Goal: Communication & Community: Answer question/provide support

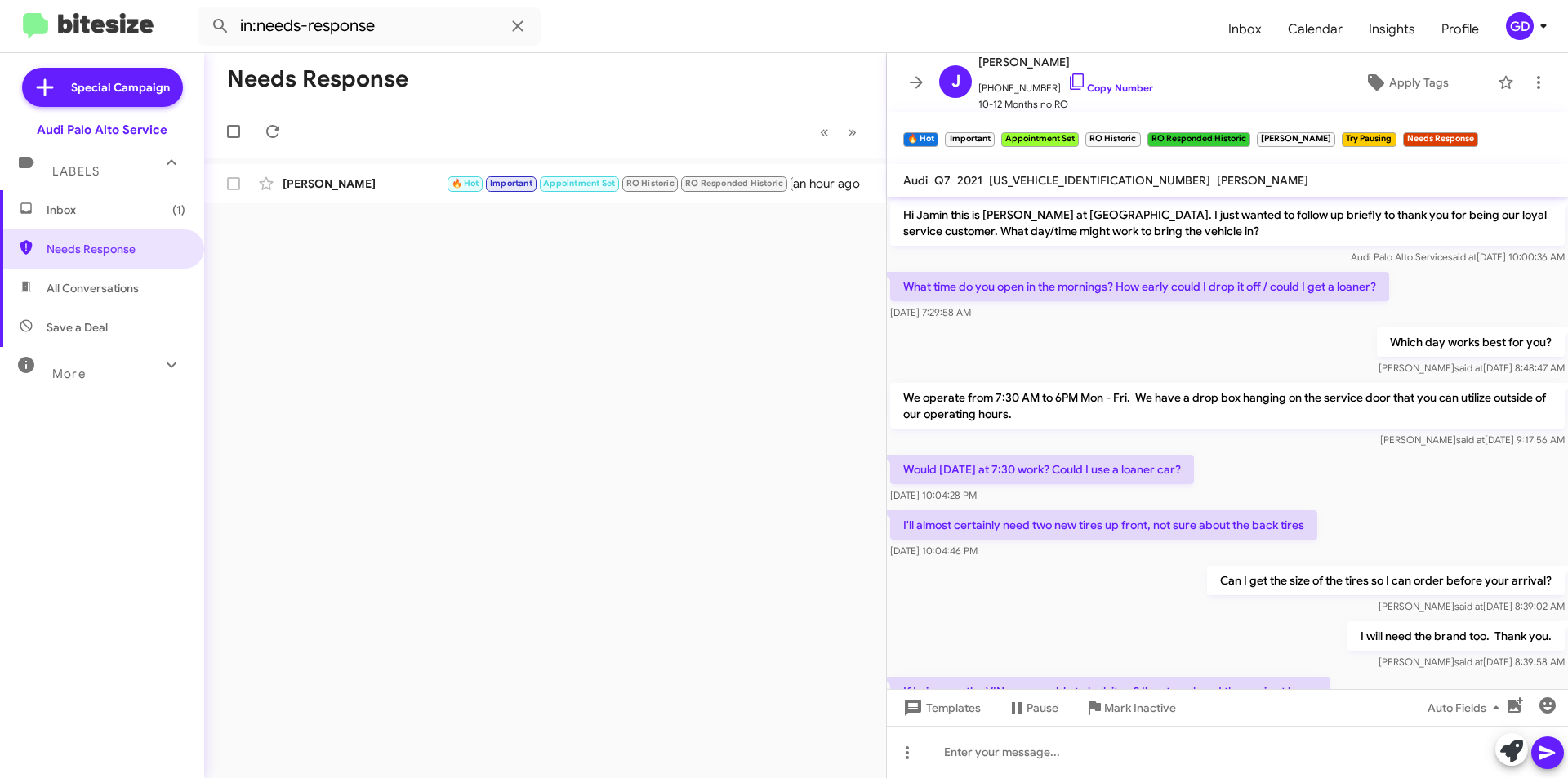
scroll to position [781, 0]
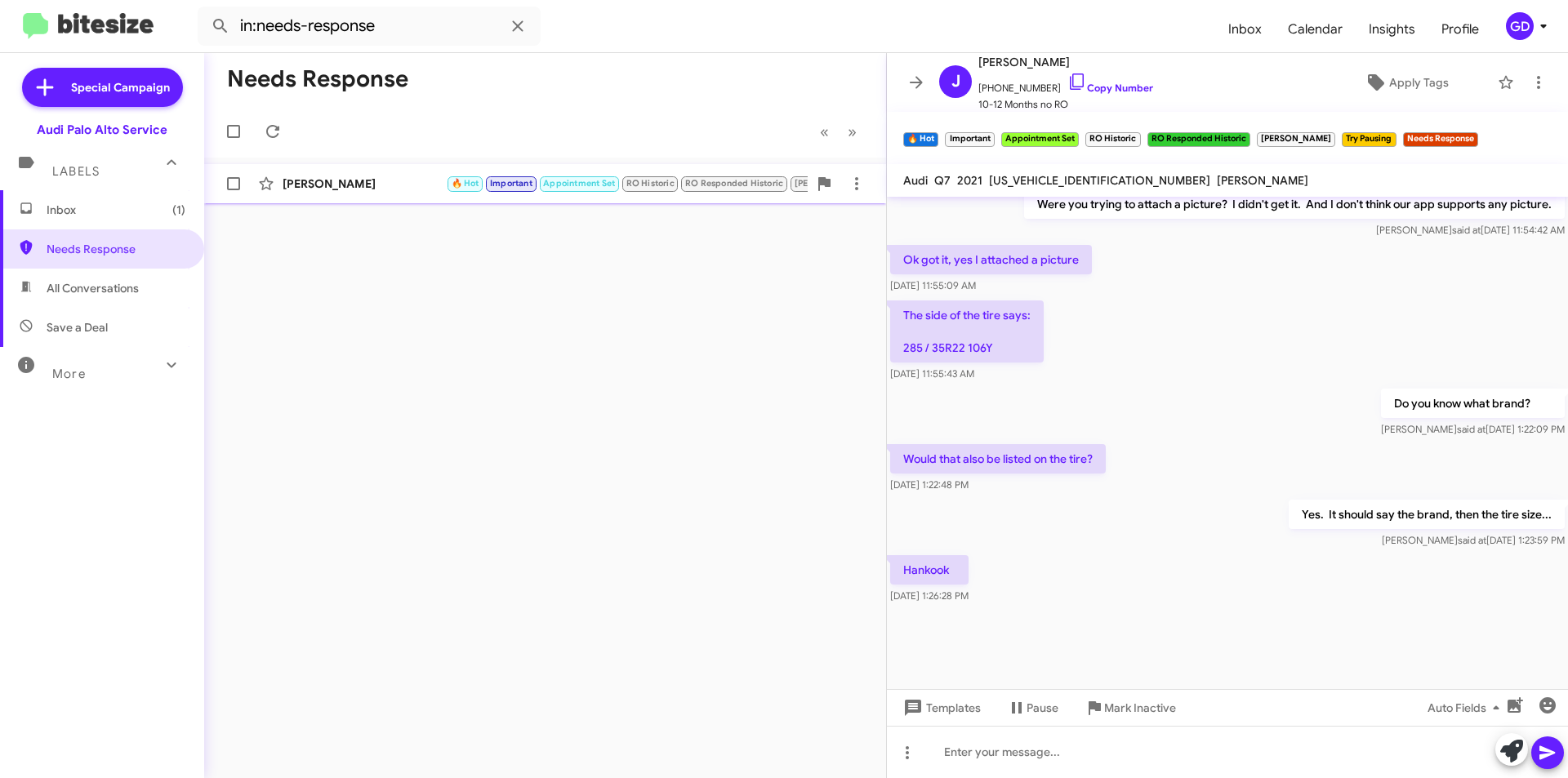
click at [320, 182] on div "[PERSON_NAME]" at bounding box center [364, 183] width 163 height 16
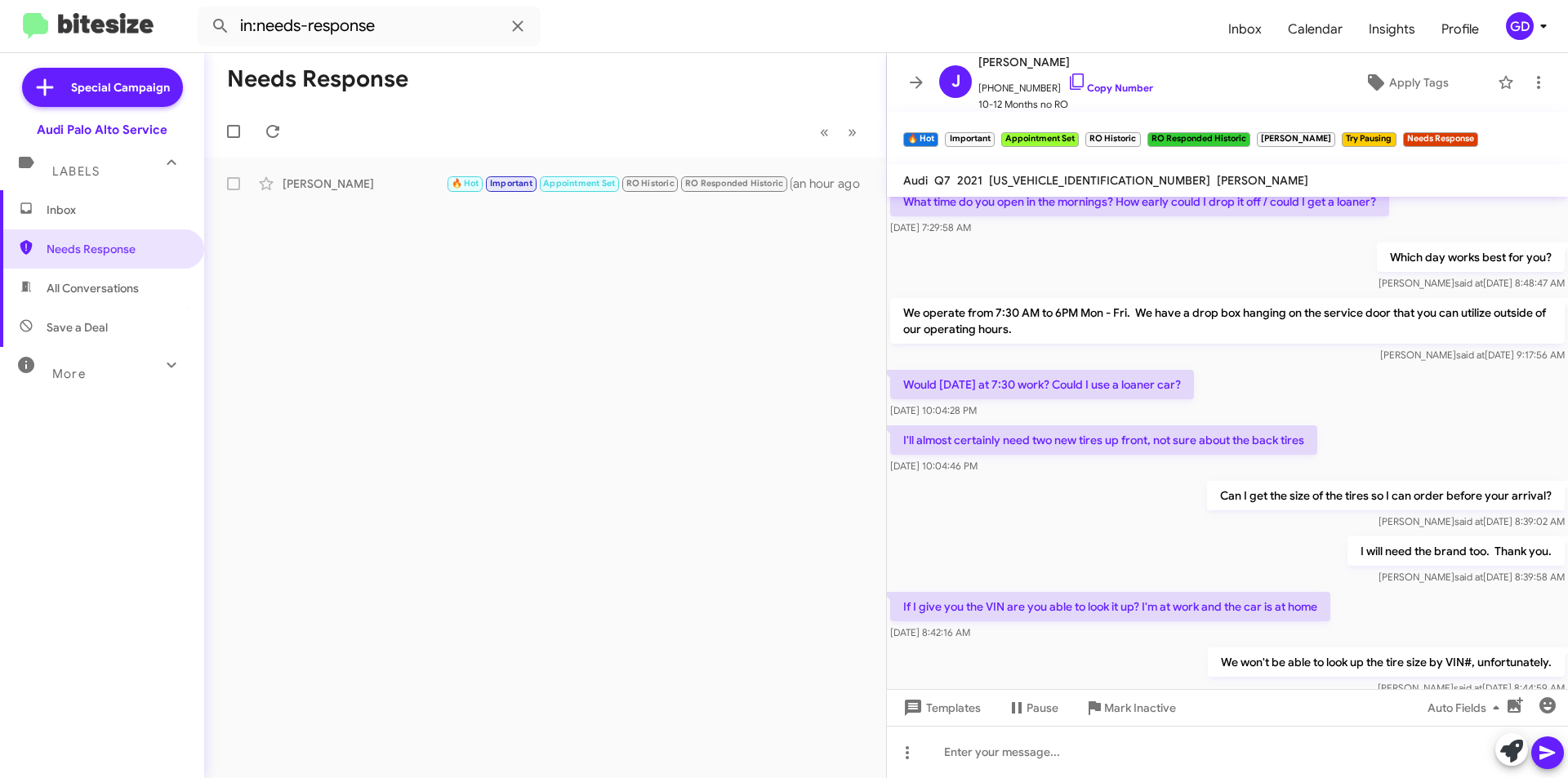
scroll to position [47, 0]
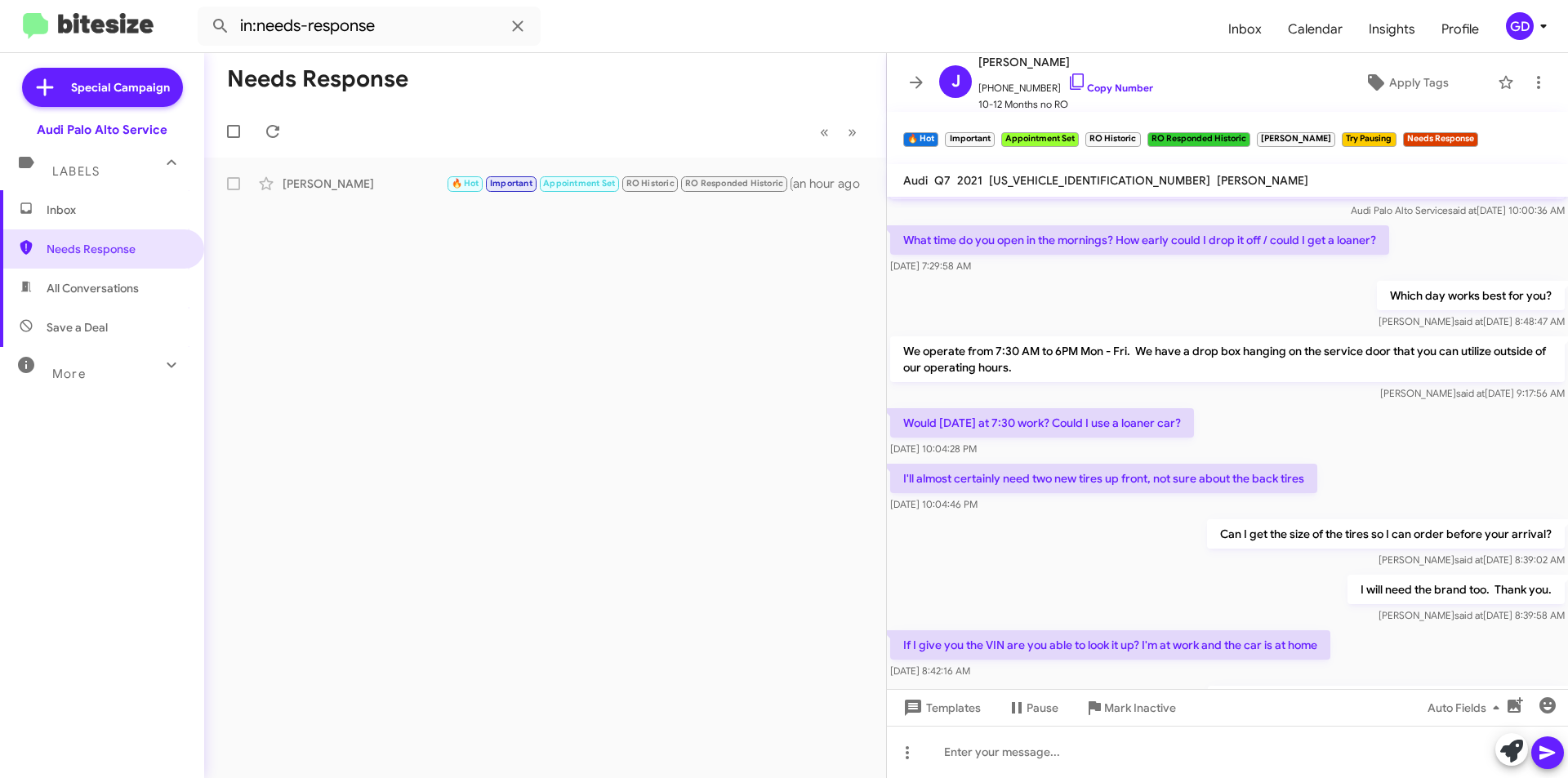
click at [1076, 449] on div "[DATE] 10:04:28 PM" at bounding box center [1043, 449] width 304 height 16
click at [1377, 411] on div "Would [DATE] at 7:30 work? Could I use a loaner car? [DATE] 10:04:28 PM" at bounding box center [1228, 433] width 682 height 55
click at [1117, 85] on link "Copy Number" at bounding box center [1110, 88] width 86 height 12
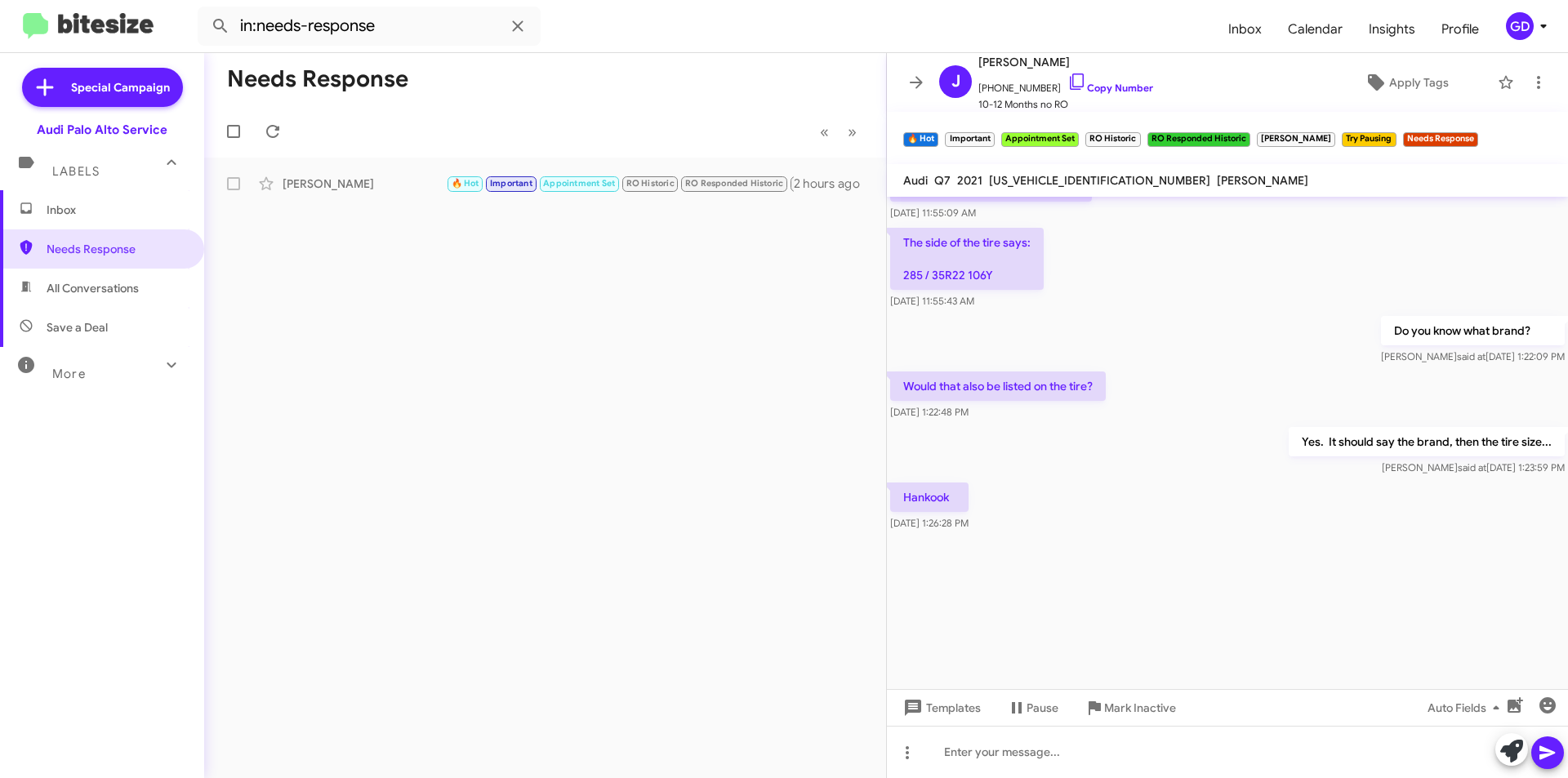
scroll to position [1809, 0]
click at [1152, 543] on div at bounding box center [1228, 611] width 682 height 155
click at [1141, 566] on div at bounding box center [1228, 611] width 682 height 155
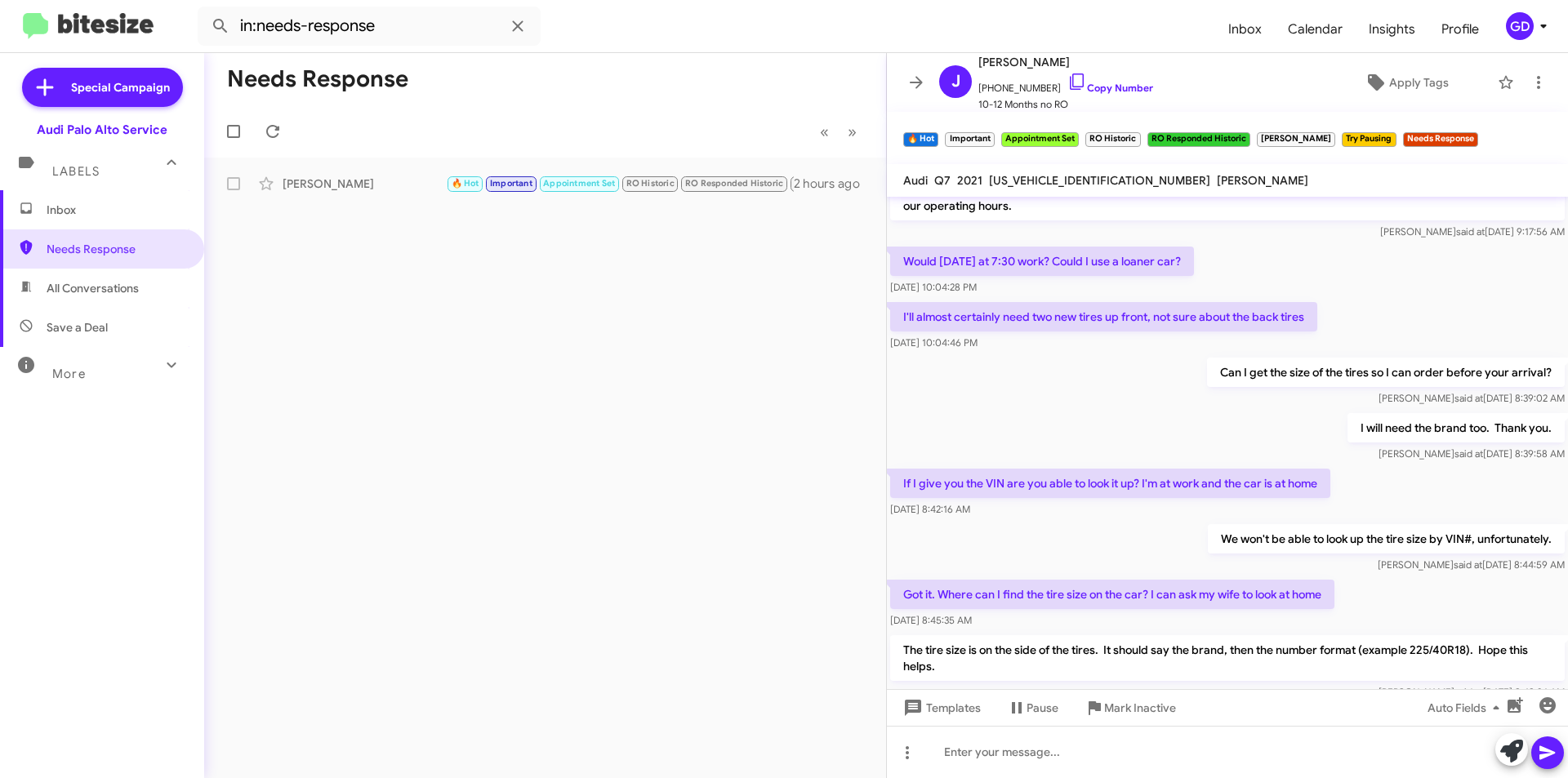
scroll to position [1156, 0]
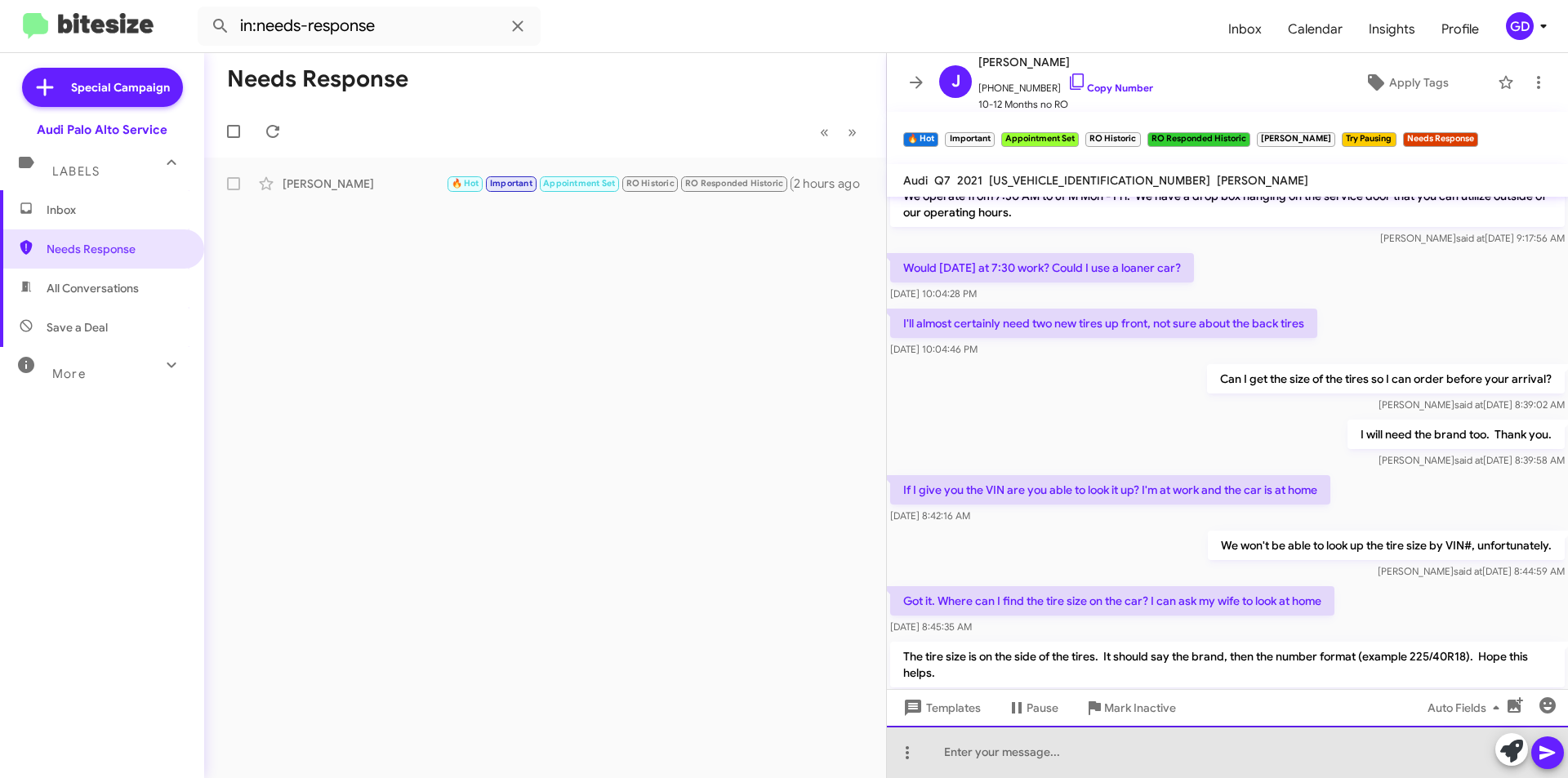
drag, startPoint x: 987, startPoint y: 756, endPoint x: 1131, endPoint y: 709, distance: 151.5
click at [988, 755] on div at bounding box center [1228, 752] width 682 height 53
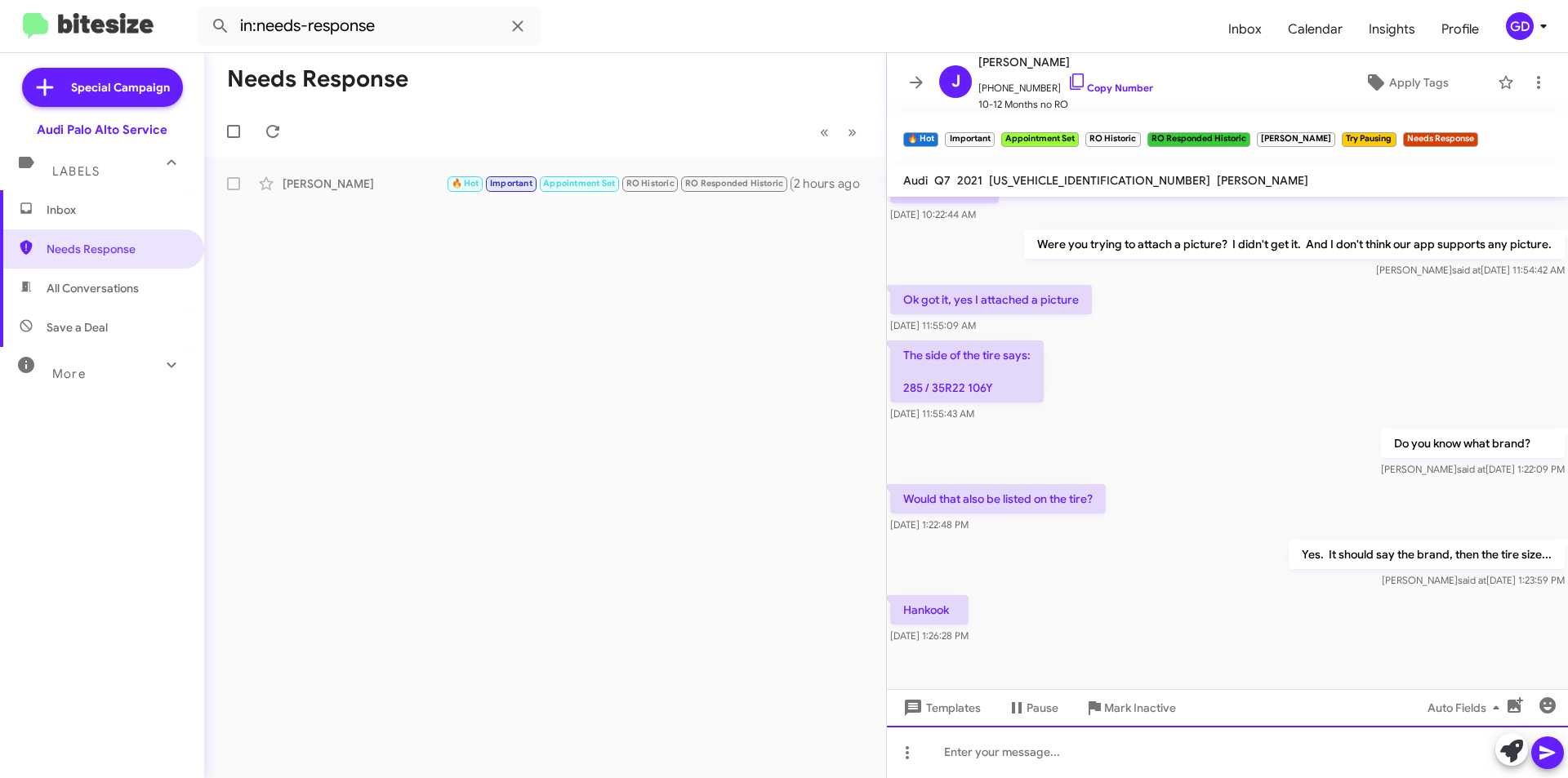
scroll to position [1809, 0]
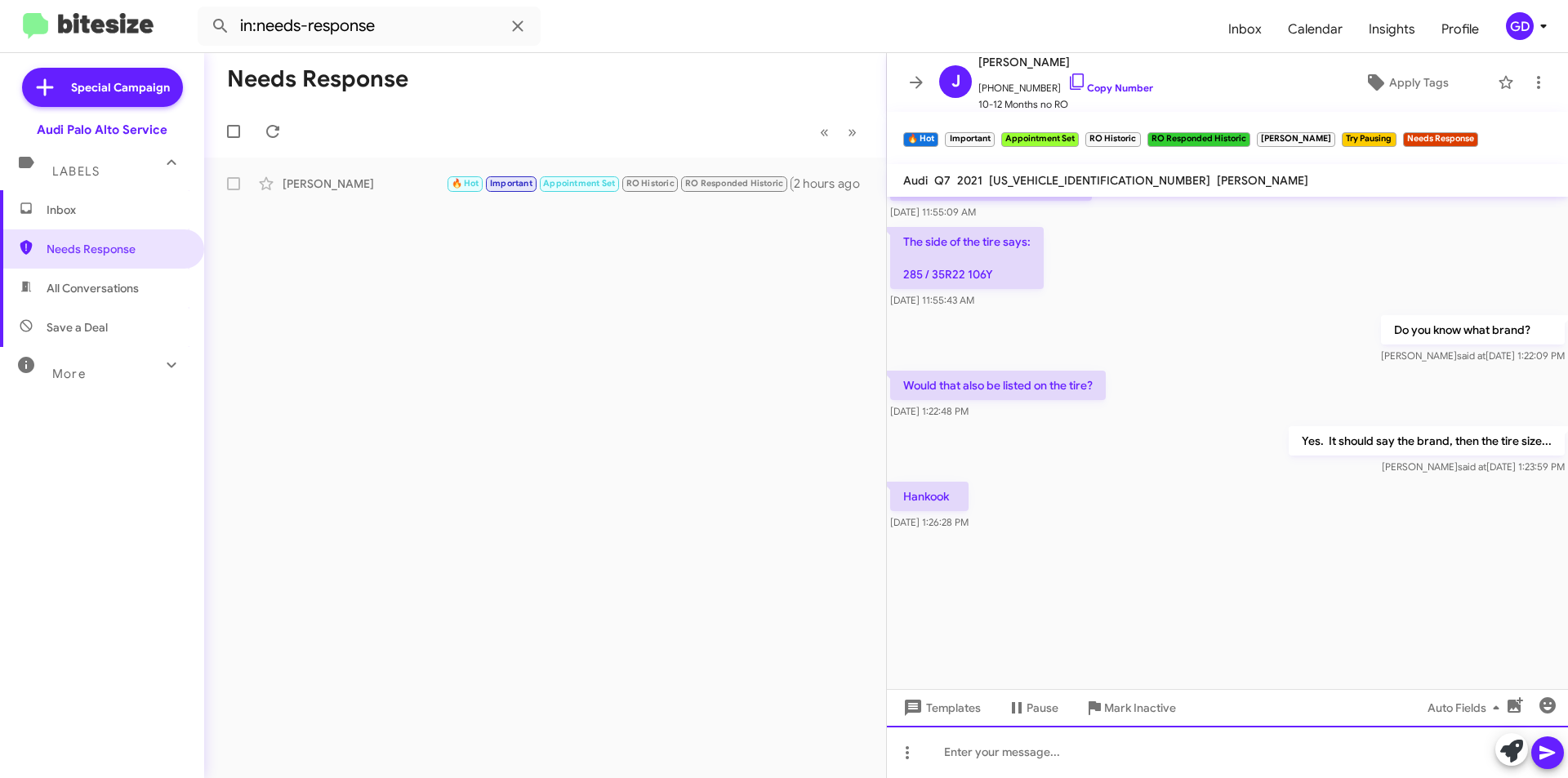
click at [978, 758] on div at bounding box center [1228, 752] width 682 height 53
click at [1302, 756] on div "I'm sorry but my next availability with a loaner is [DATE][DATE]" at bounding box center [1228, 752] width 682 height 53
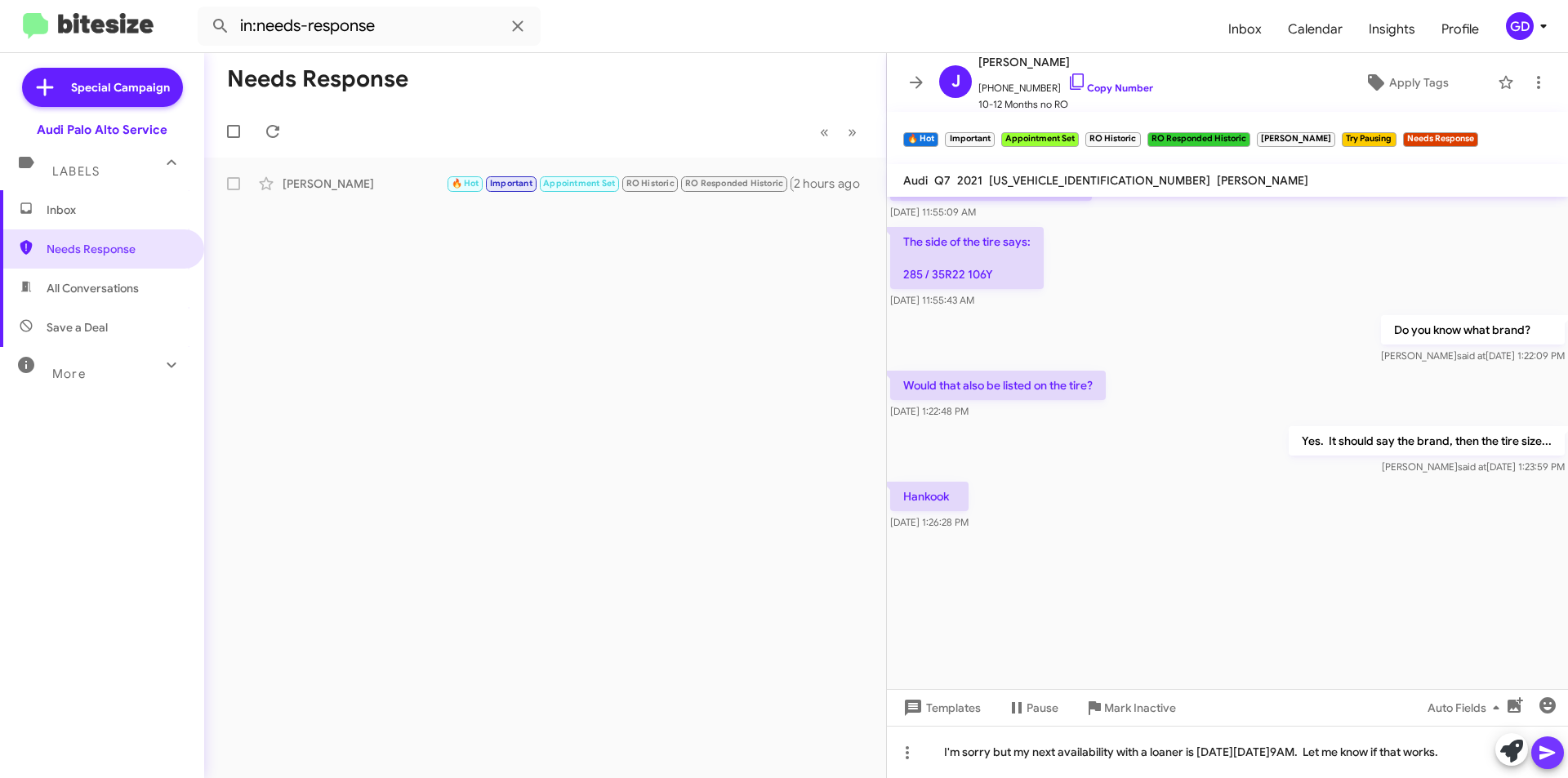
click at [1553, 752] on icon at bounding box center [1547, 752] width 20 height 20
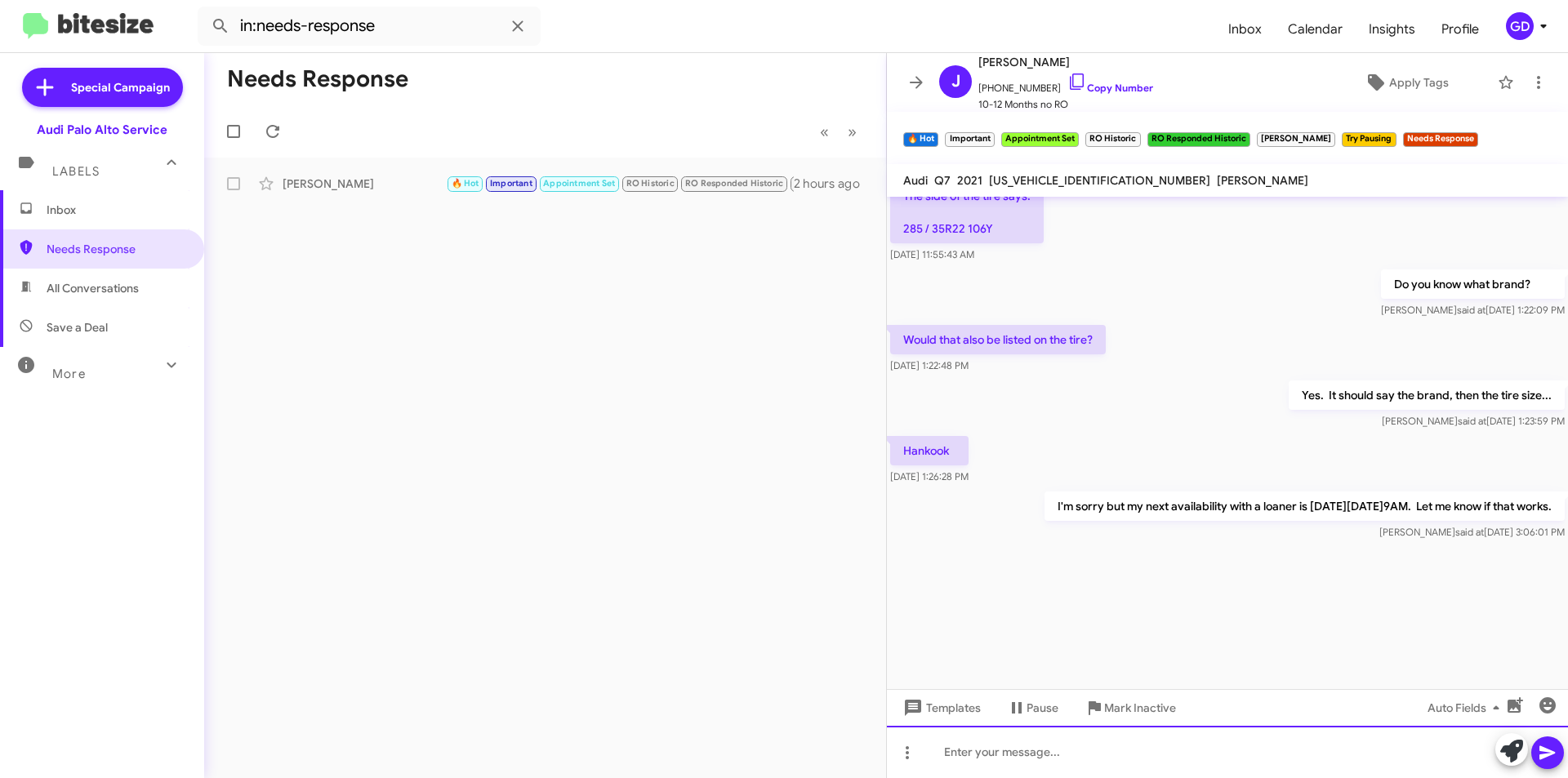
scroll to position [1869, 0]
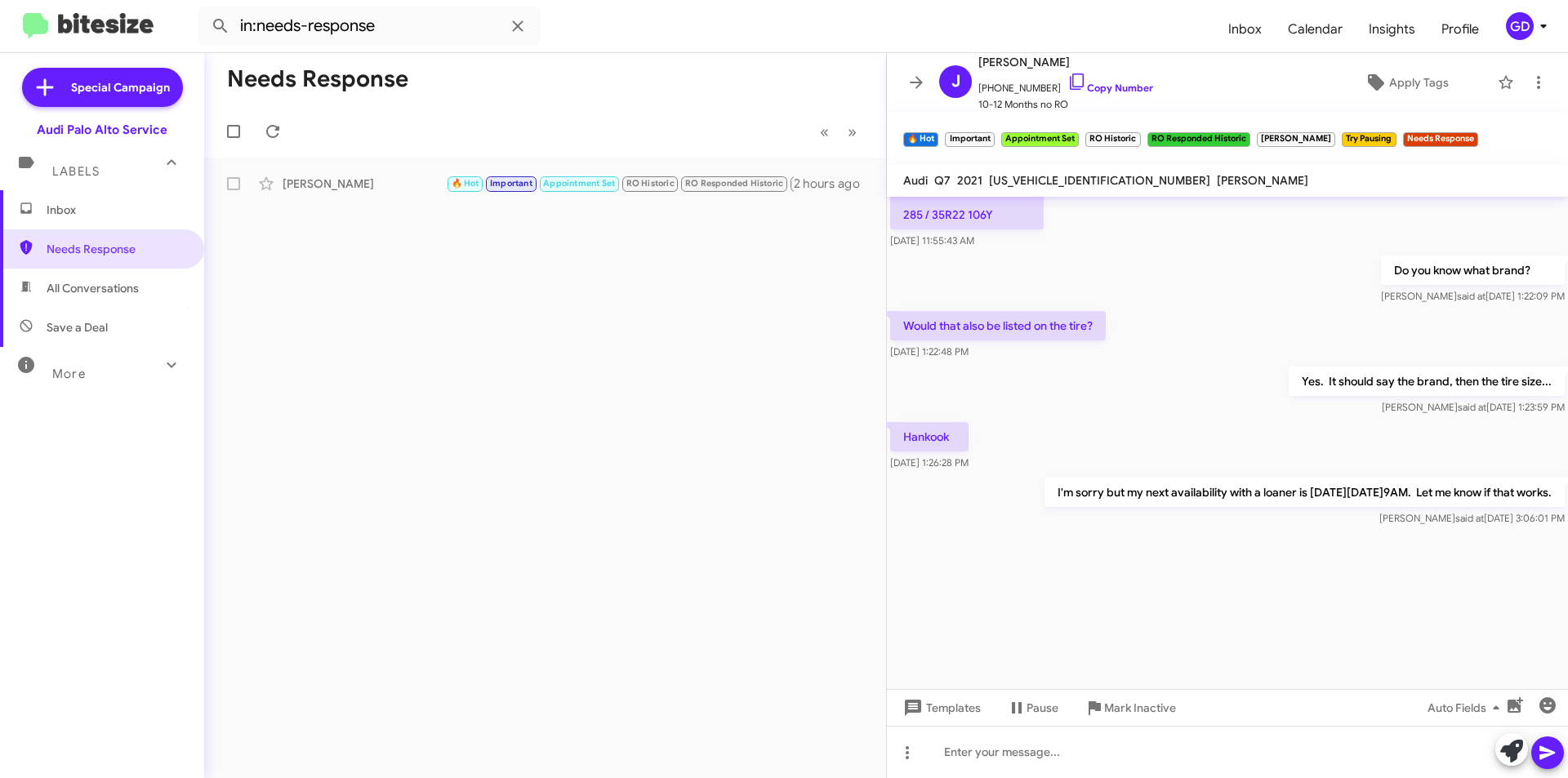
click at [538, 383] on div "Needs Response « Previous » Next [PERSON_NAME] 🔥 Hot Important Appointment Set …" at bounding box center [545, 415] width 682 height 725
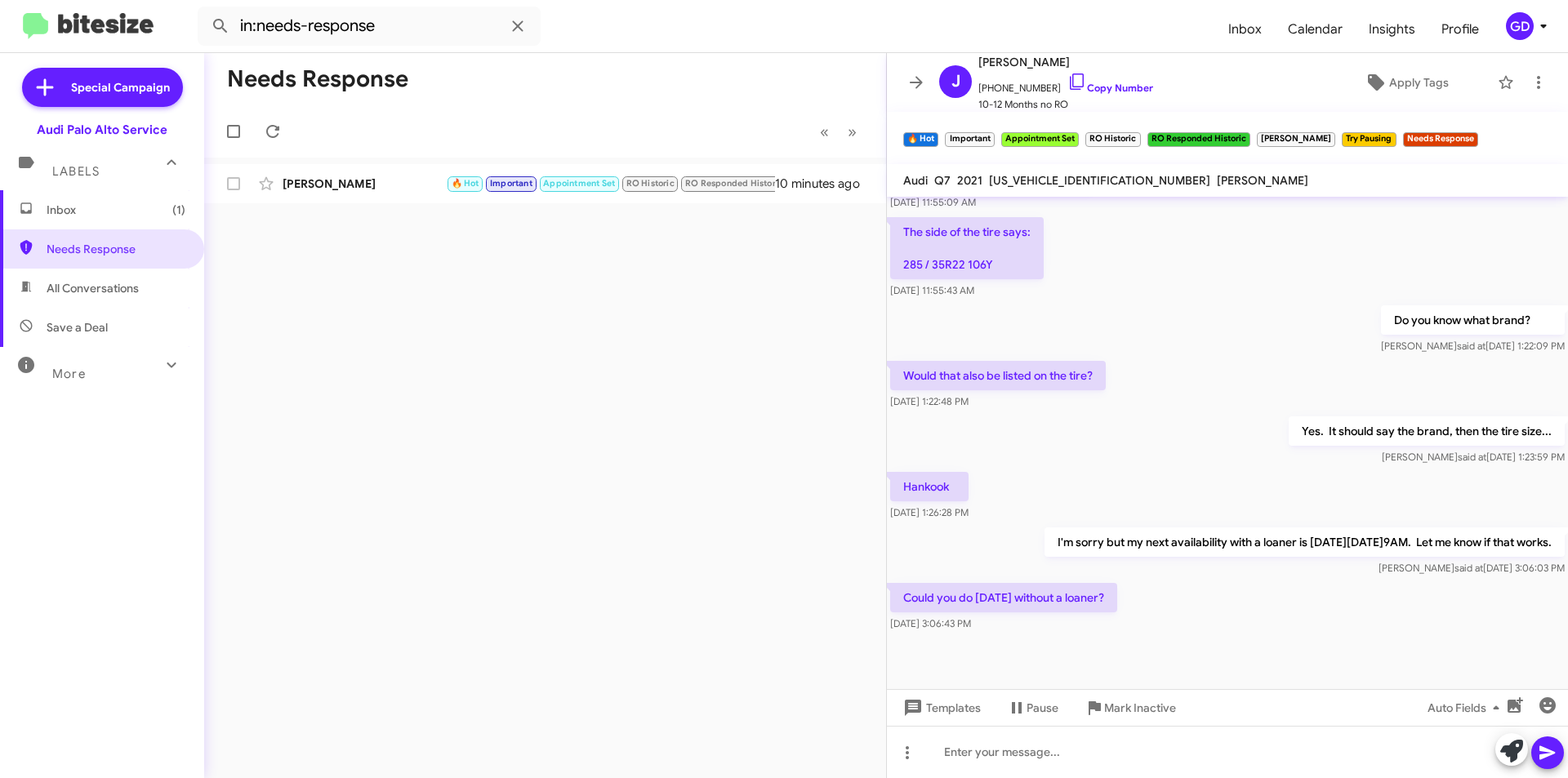
scroll to position [765, 0]
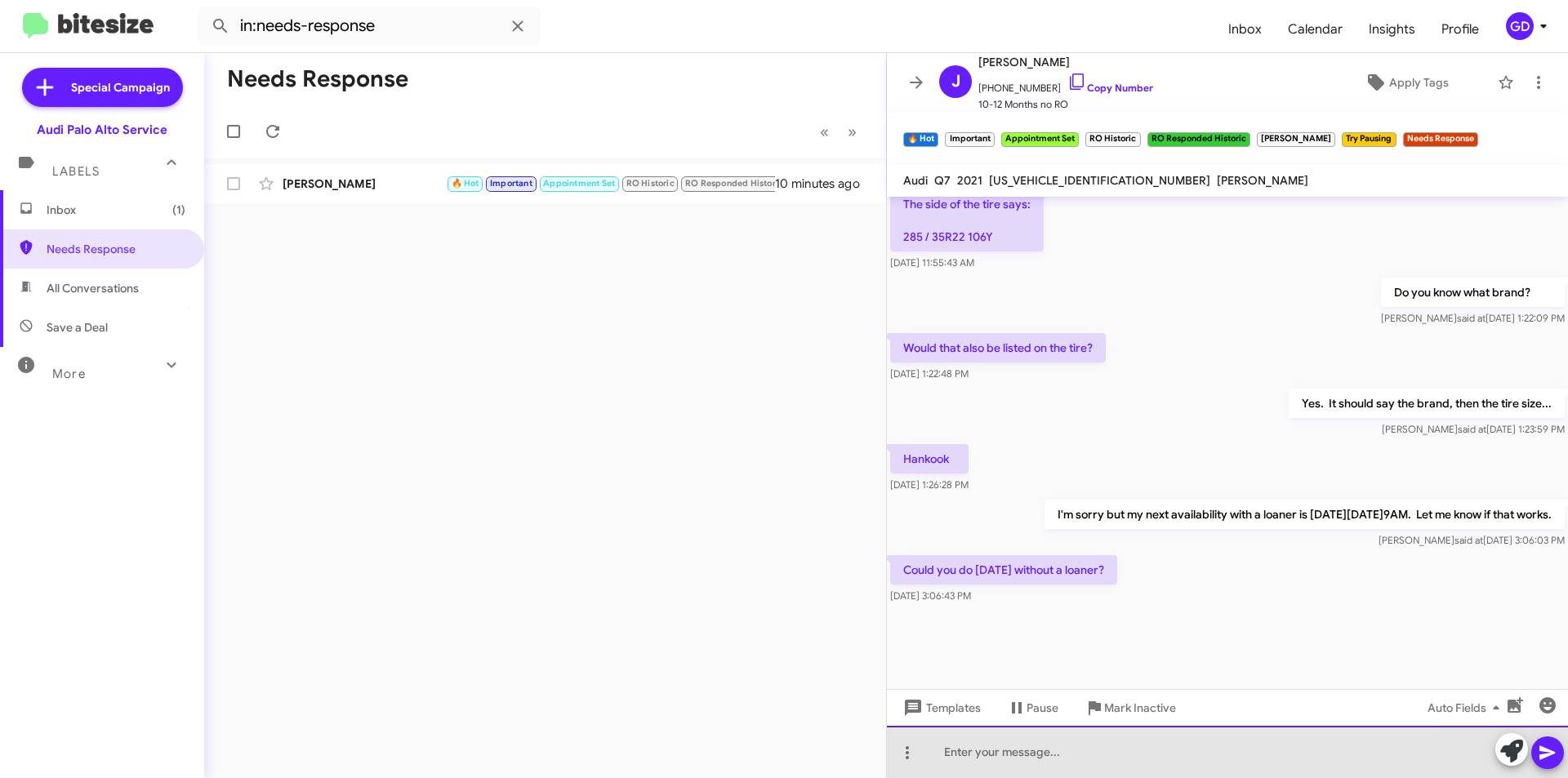
click at [983, 758] on div at bounding box center [1228, 752] width 682 height 53
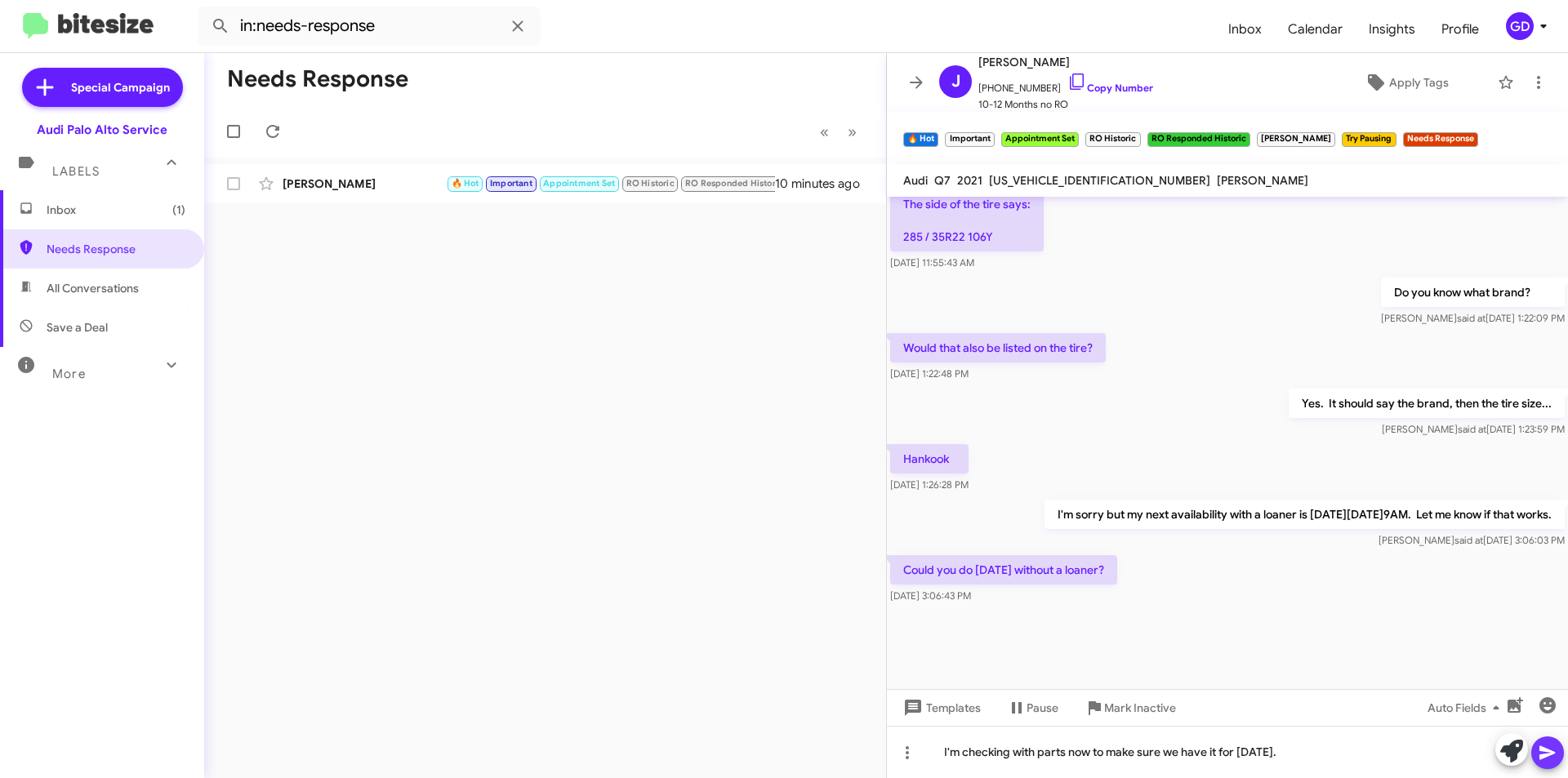
click at [1552, 754] on icon at bounding box center [1547, 753] width 16 height 14
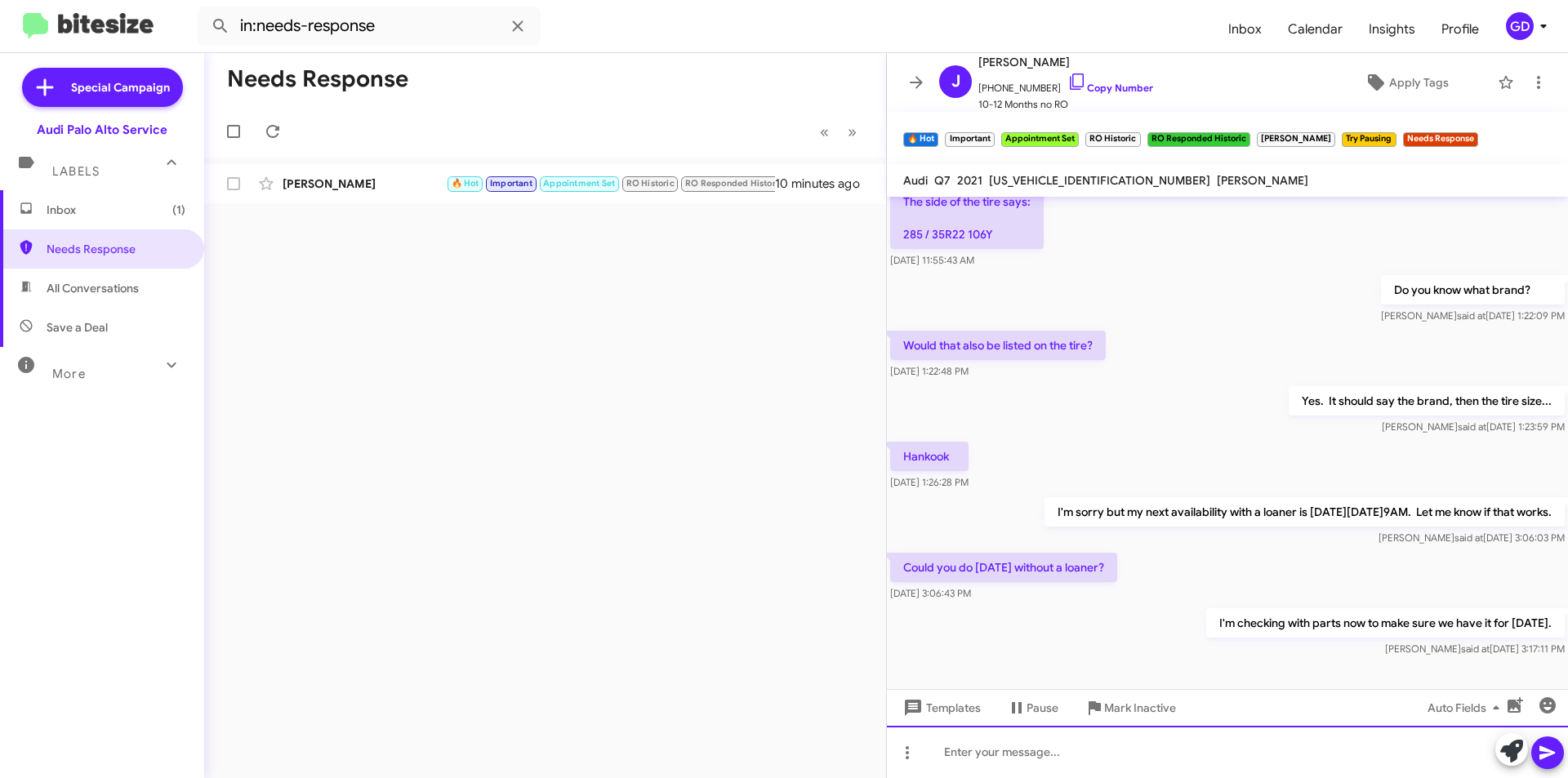
scroll to position [1988, 0]
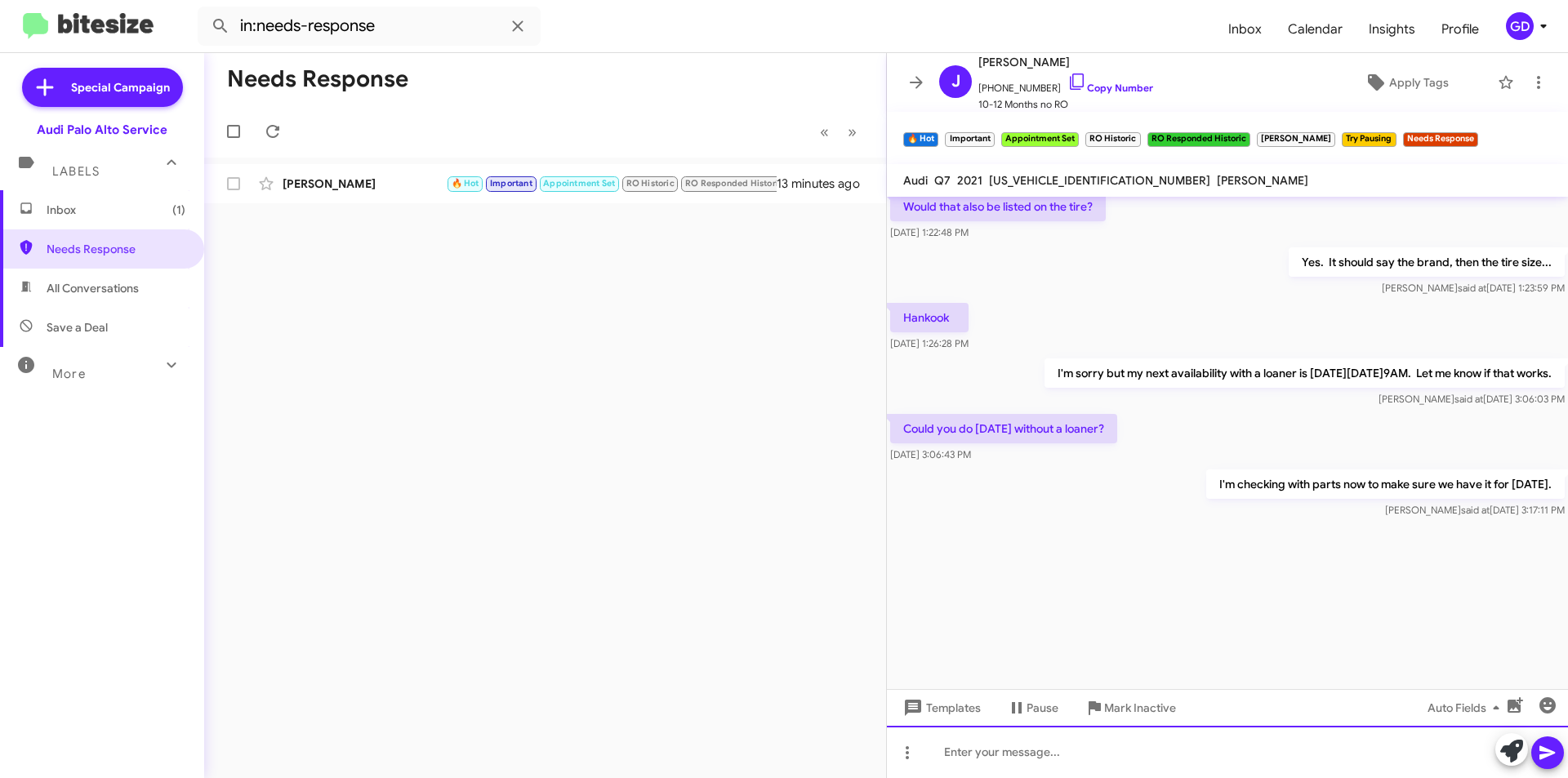
click at [959, 751] on div at bounding box center [1228, 752] width 682 height 53
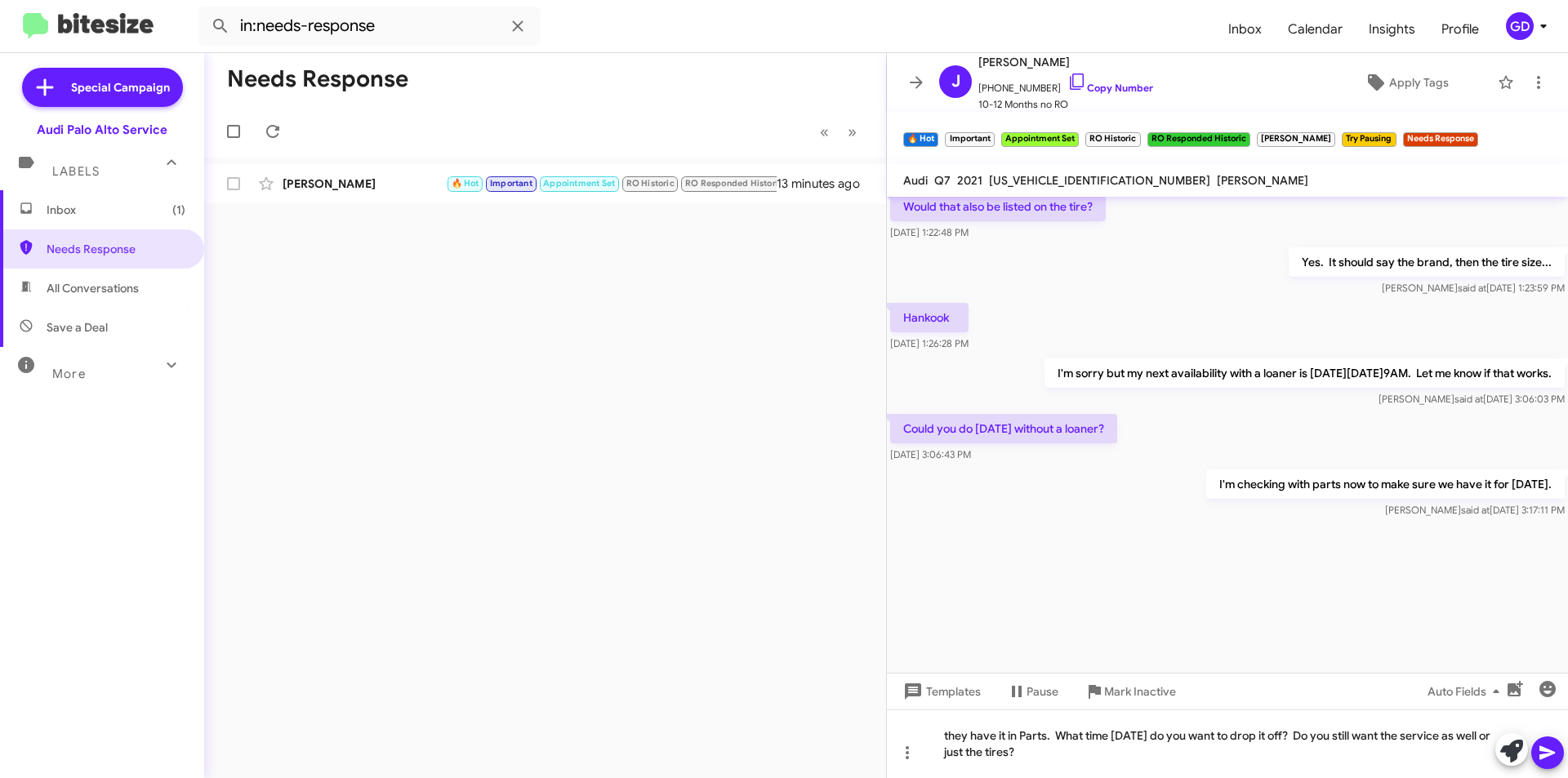
click at [1553, 753] on icon at bounding box center [1547, 753] width 16 height 14
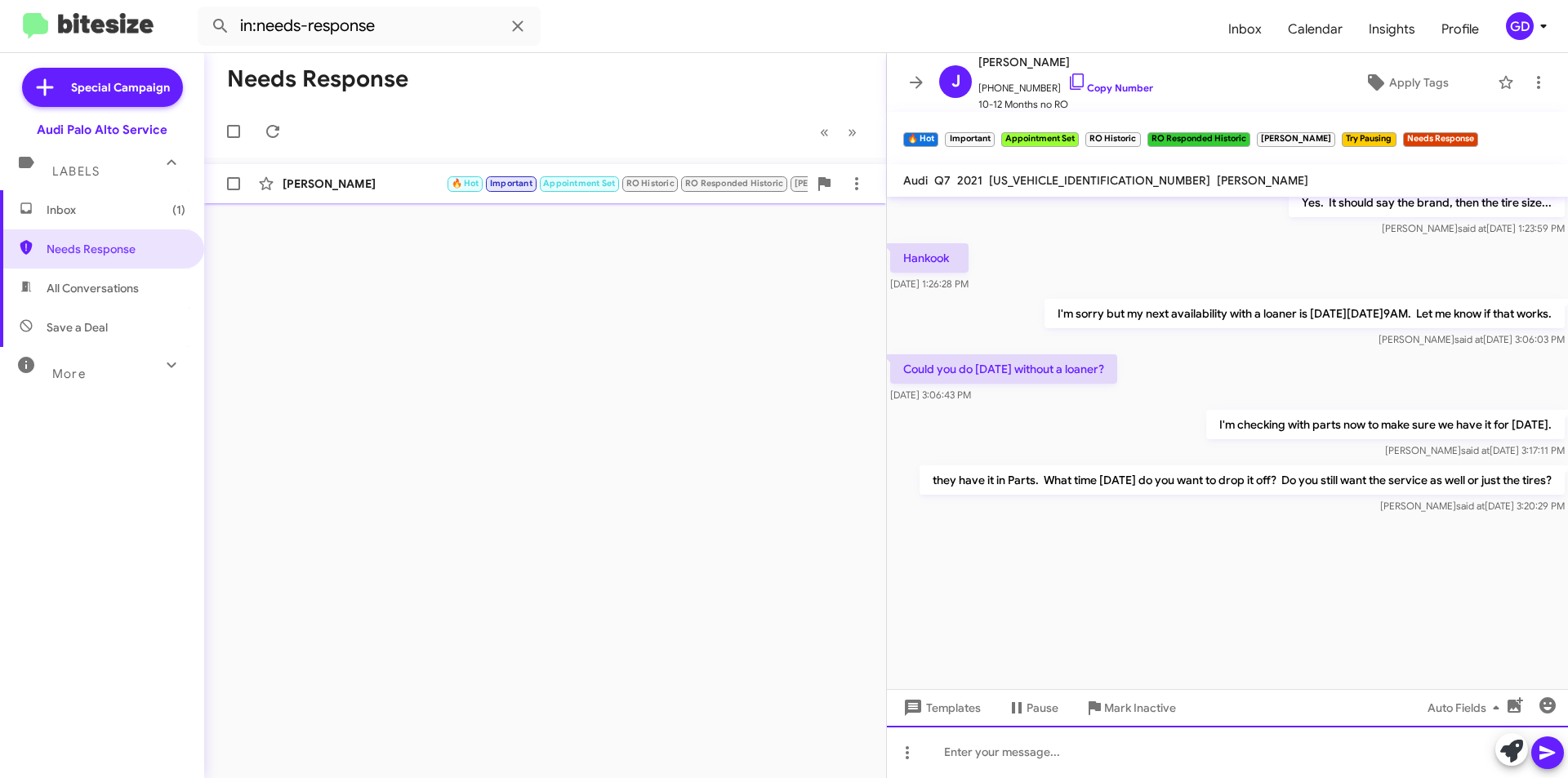
scroll to position [2064, 0]
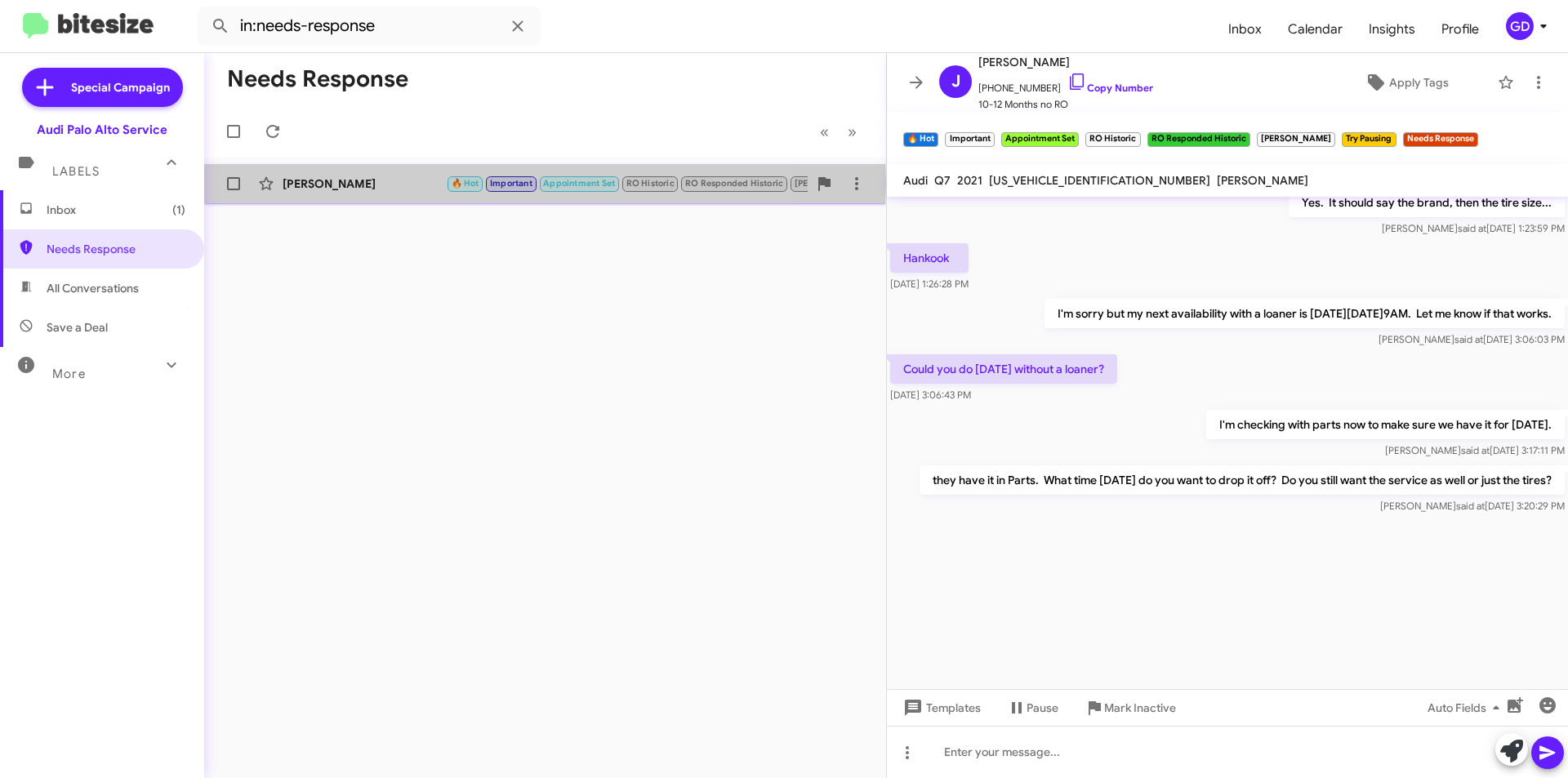
click at [321, 184] on div "[PERSON_NAME]" at bounding box center [364, 183] width 163 height 16
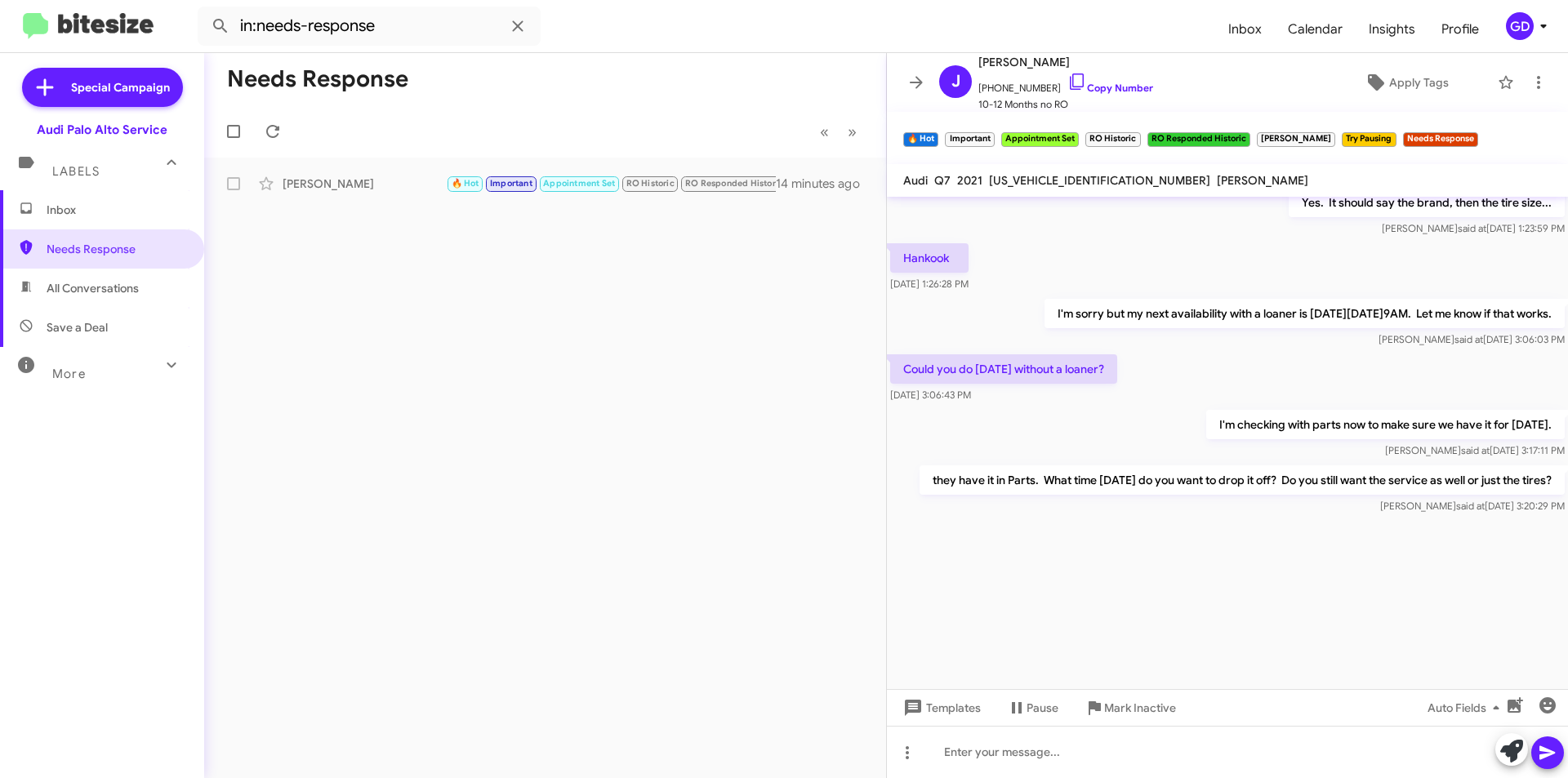
click at [596, 296] on div "Needs Response « Previous » Next [PERSON_NAME] 🔥 Hot Important Appointment Set …" at bounding box center [545, 415] width 682 height 725
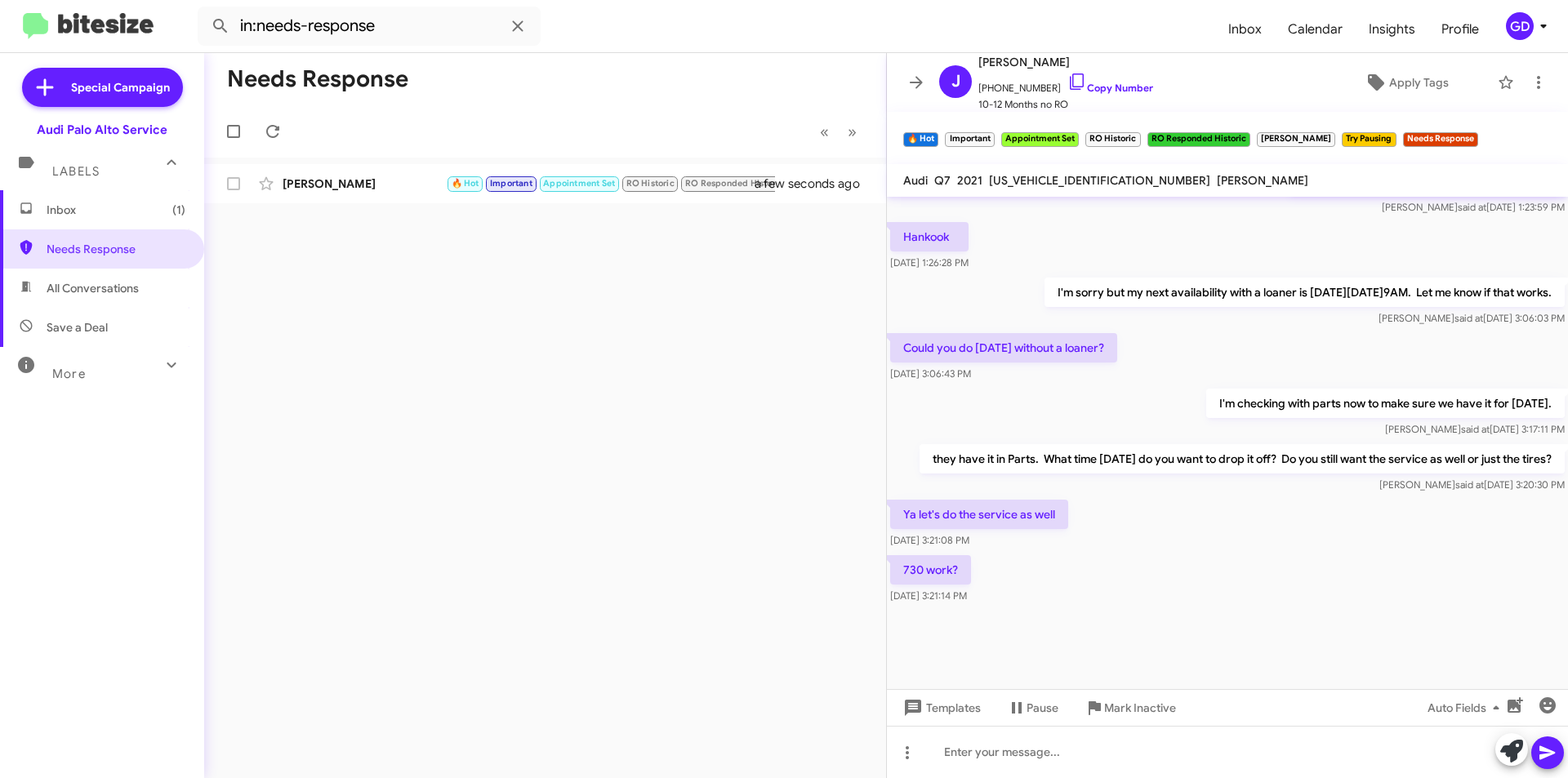
scroll to position [765, 0]
click at [949, 753] on div at bounding box center [1228, 752] width 682 height 53
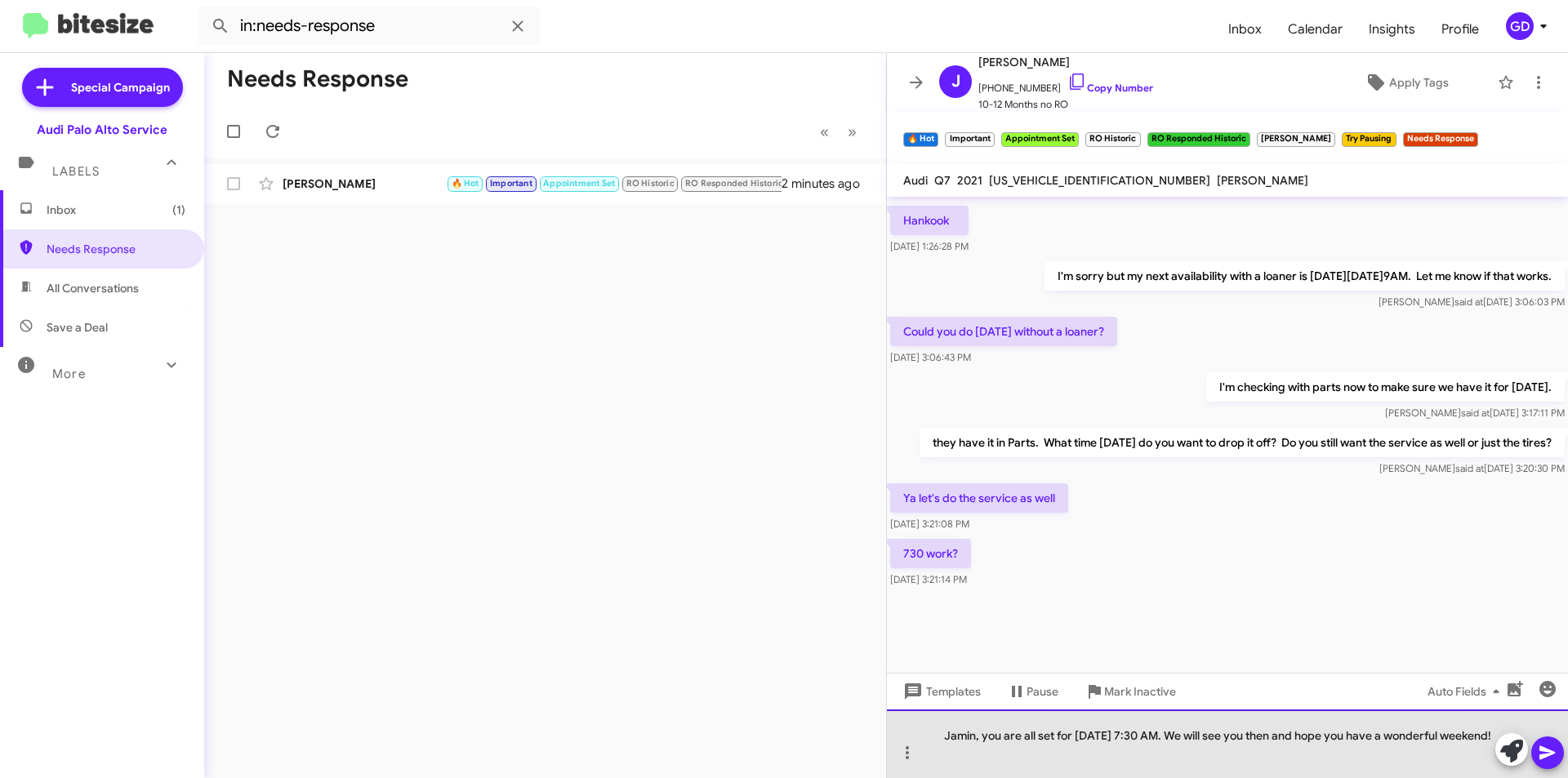
drag, startPoint x: 1208, startPoint y: 720, endPoint x: 1233, endPoint y: 679, distance: 48.0
click at [1210, 719] on div "Jamin, you are all set for [DATE] 7:30 AM. We will see you then and hope you ha…" at bounding box center [1228, 743] width 682 height 68
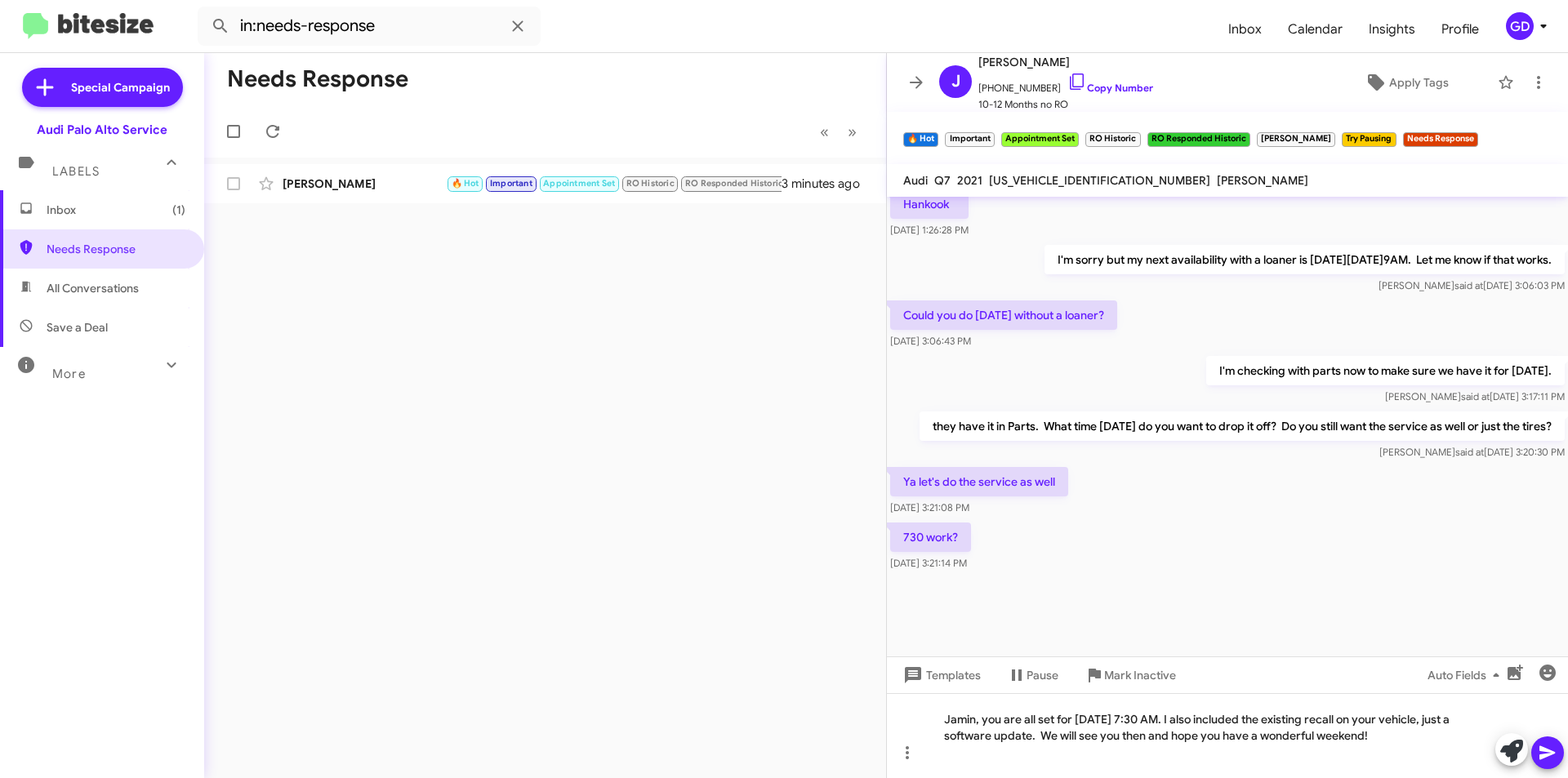
click at [1549, 756] on icon at bounding box center [1547, 753] width 16 height 14
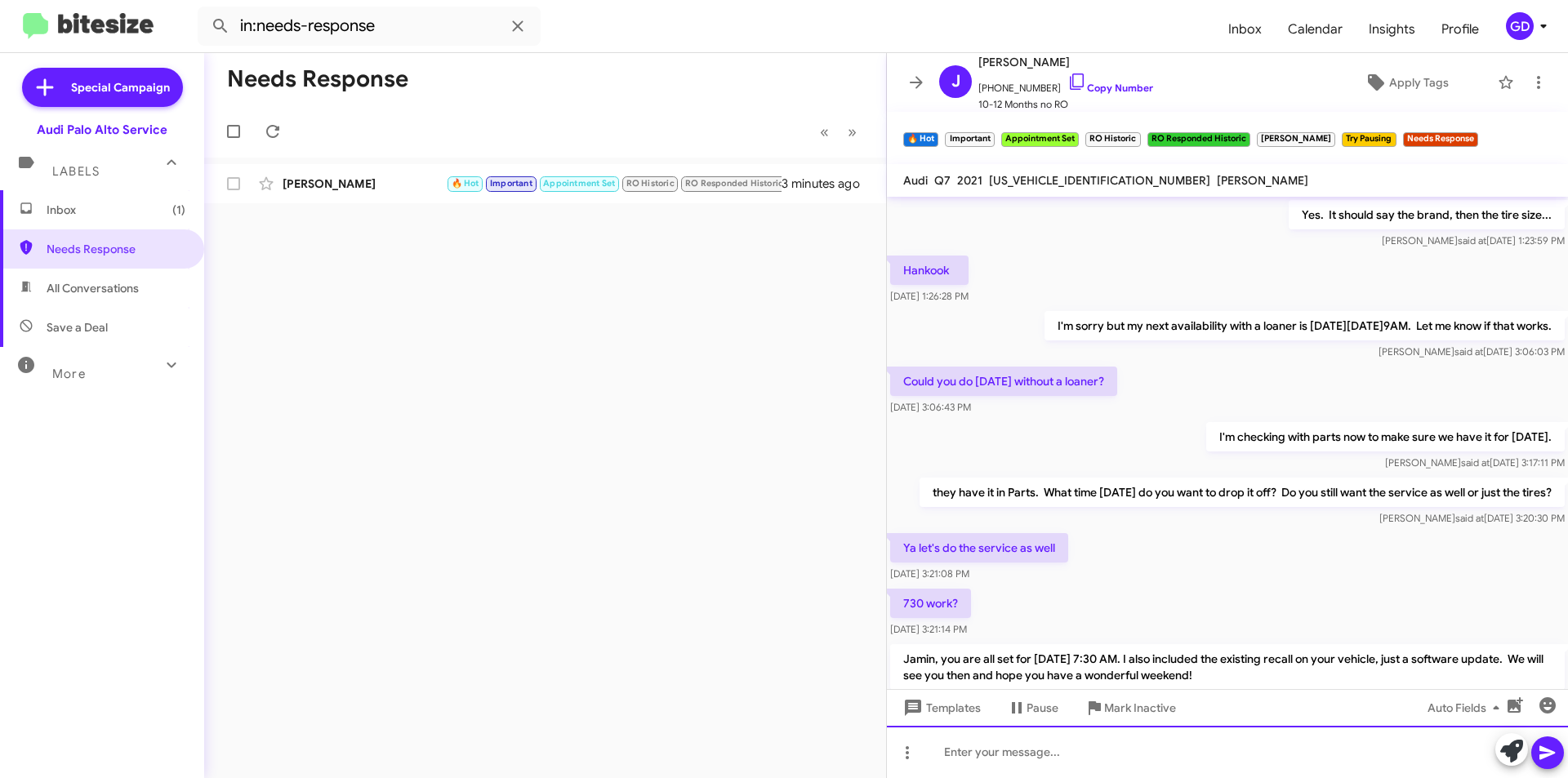
scroll to position [1288, 0]
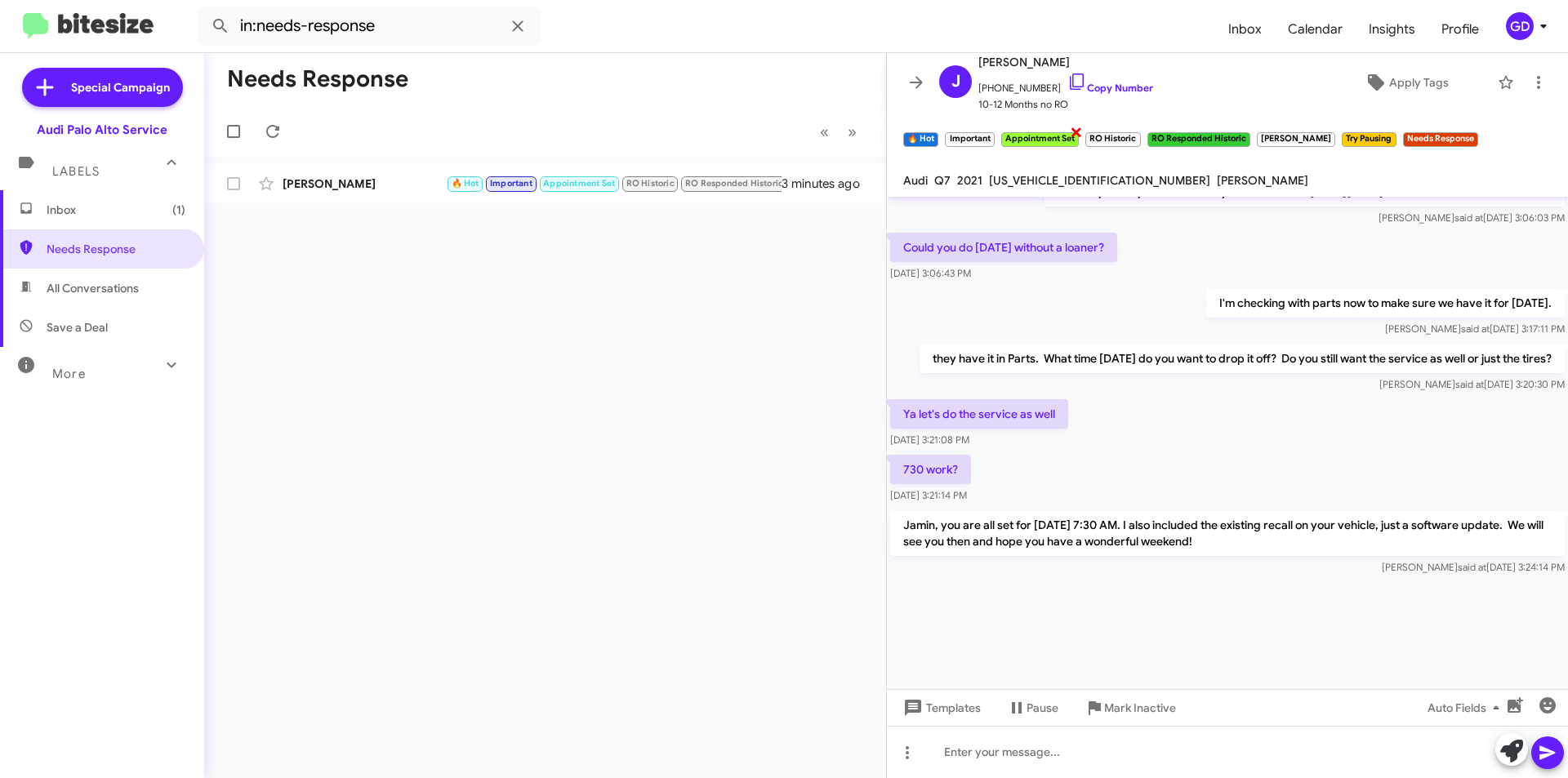
click at [1076, 132] on span "×" at bounding box center [1076, 131] width 13 height 20
click at [989, 127] on span "×" at bounding box center [992, 131] width 13 height 20
click at [995, 132] on span "×" at bounding box center [998, 131] width 13 height 20
click at [1041, 130] on span "×" at bounding box center [1046, 131] width 13 height 20
click at [1076, 130] on span "×" at bounding box center [1082, 131] width 13 height 20
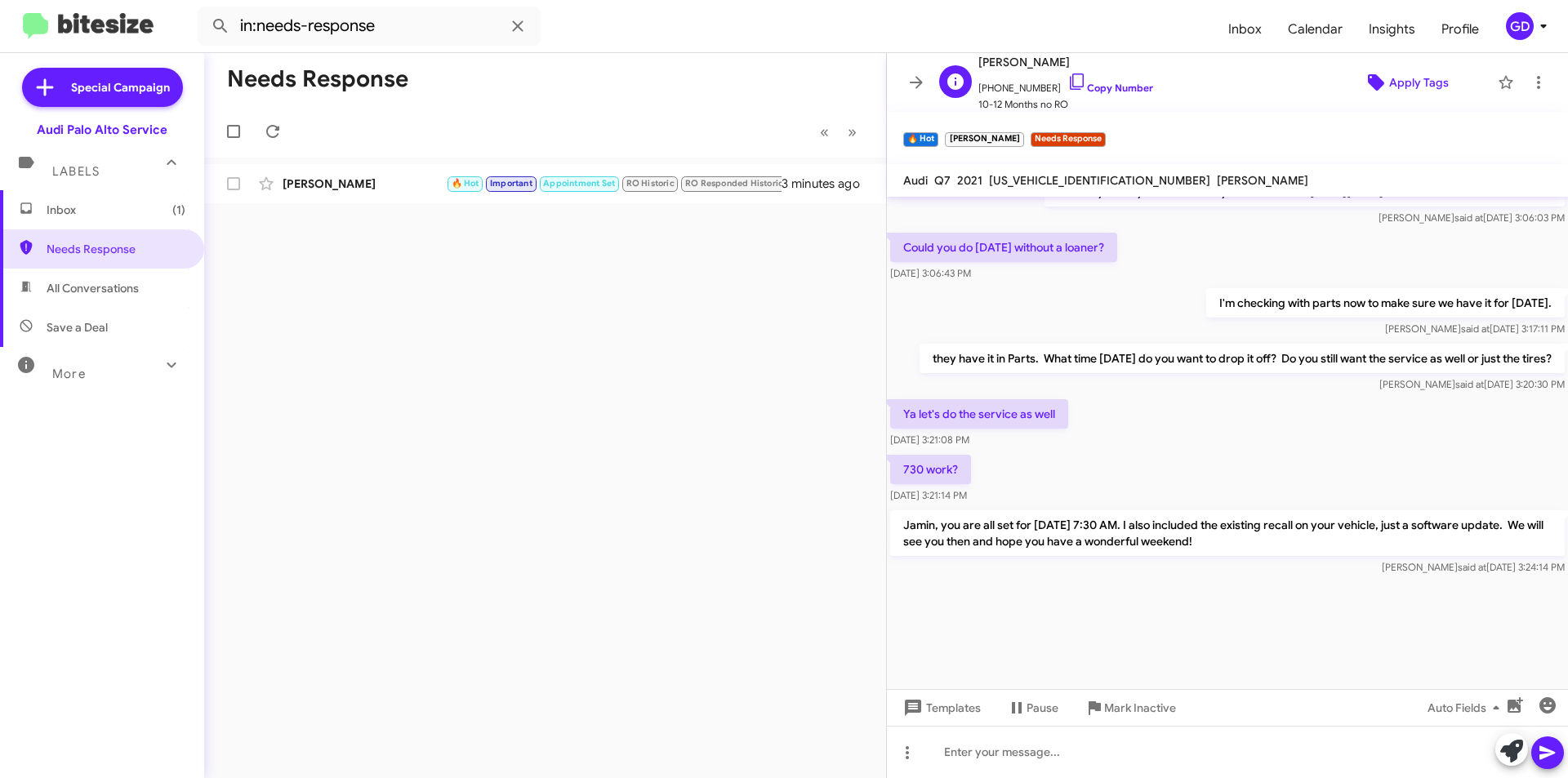
click at [1389, 82] on span "Apply Tags" at bounding box center [1419, 82] width 60 height 29
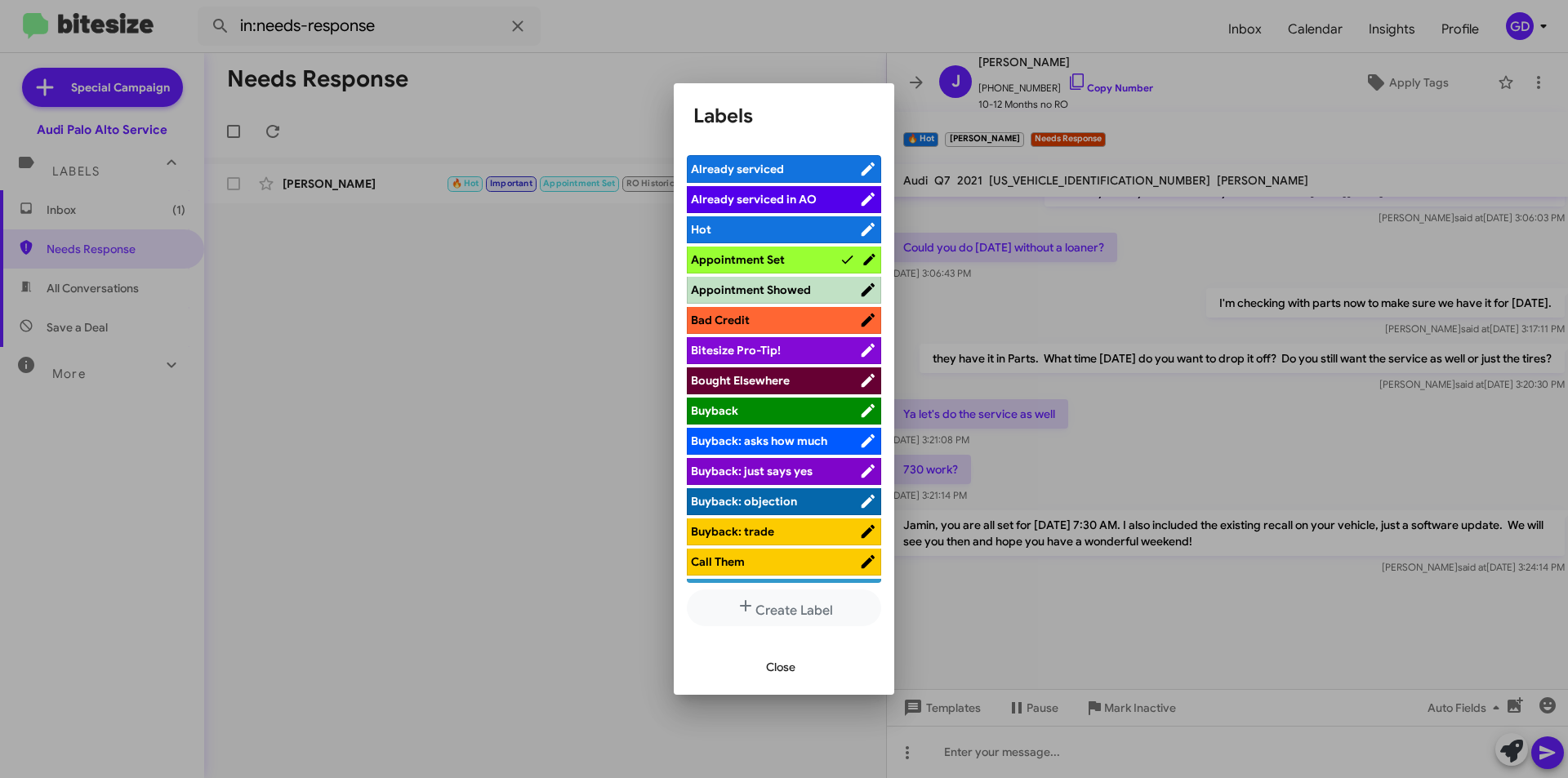
click at [759, 260] on span "Appointment Set" at bounding box center [738, 259] width 94 height 15
click at [789, 669] on span "Close" at bounding box center [781, 667] width 29 height 29
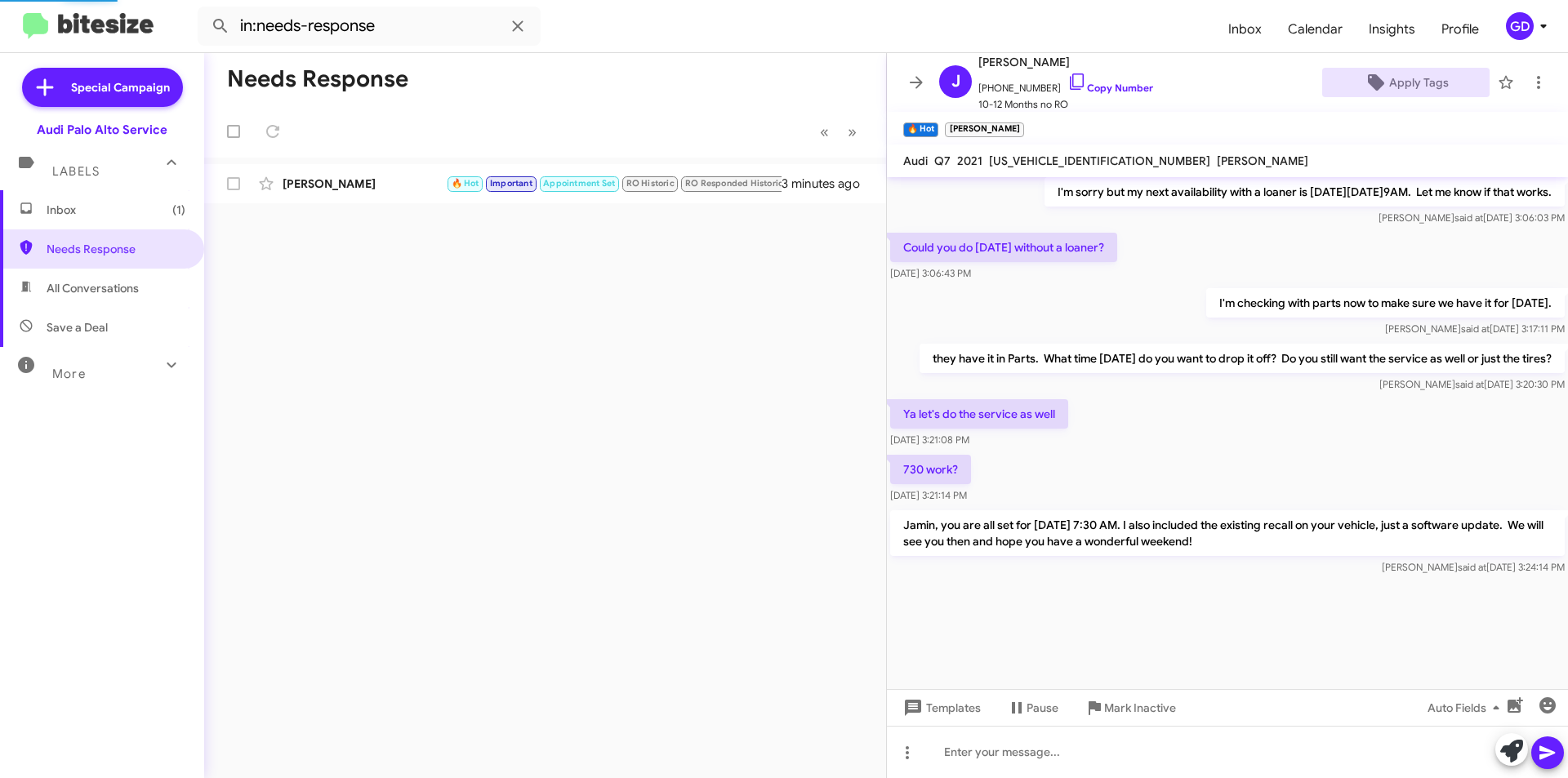
scroll to position [1268, 0]
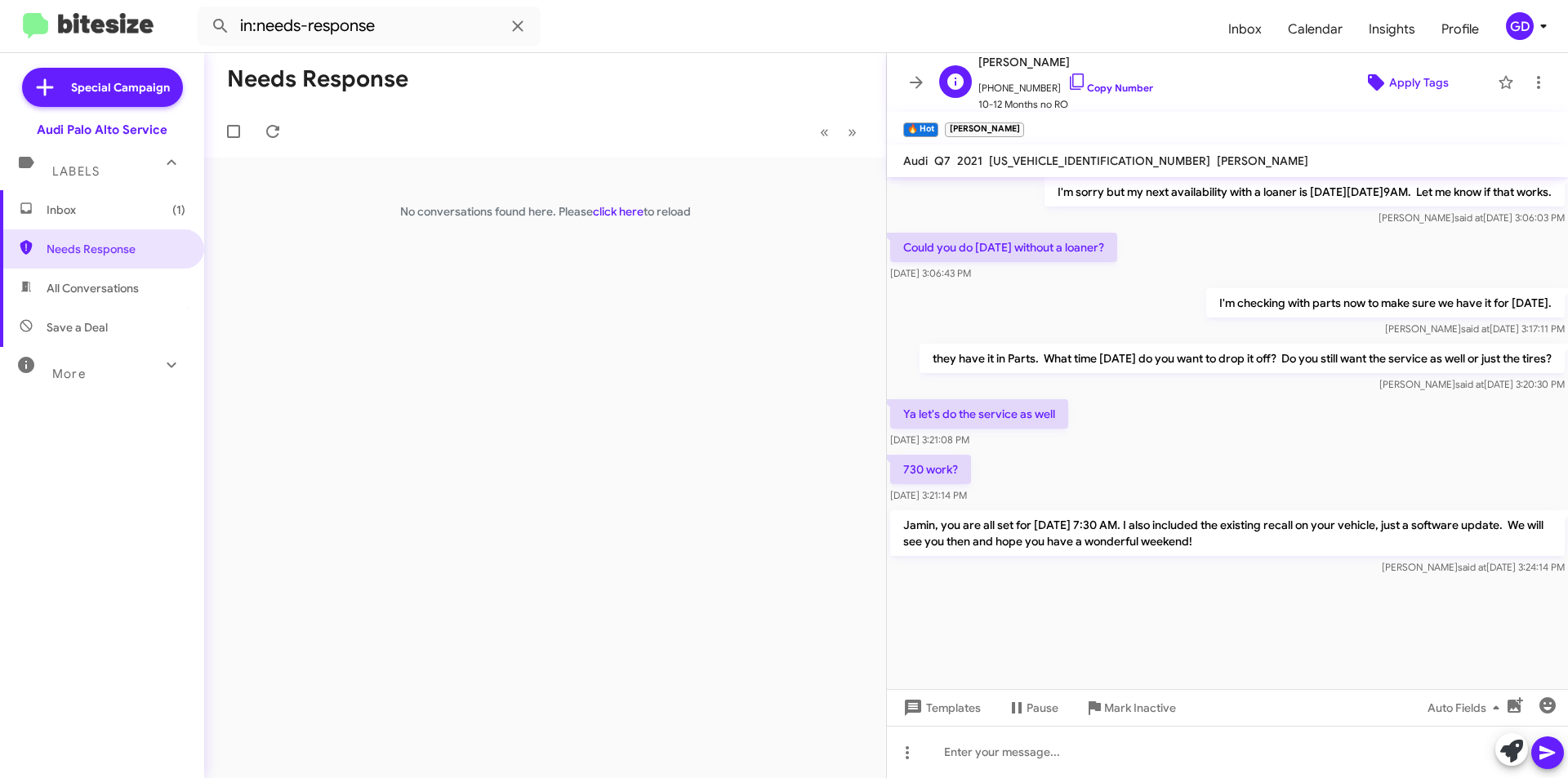
click at [1406, 82] on span "Apply Tags" at bounding box center [1419, 82] width 60 height 29
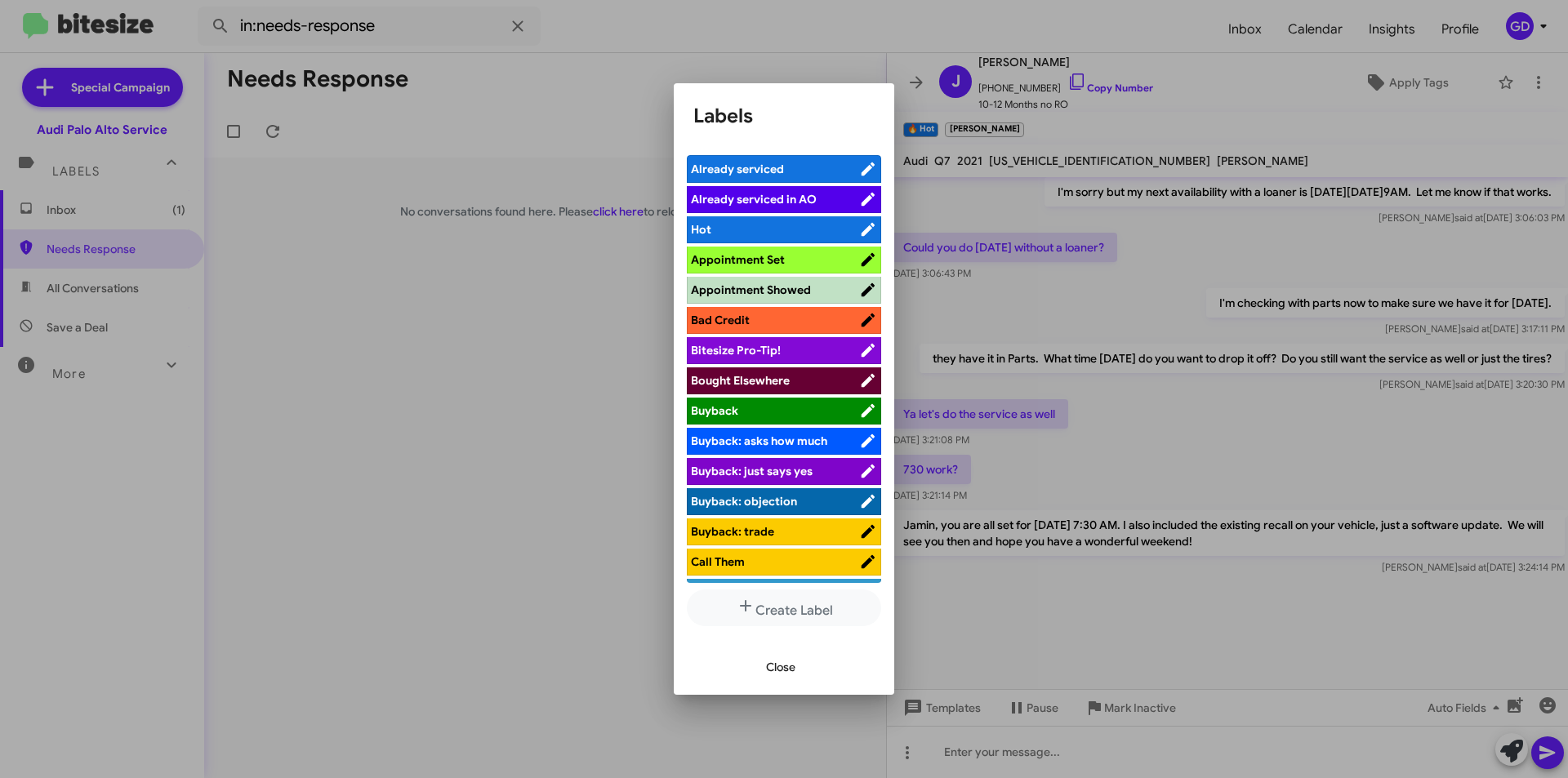
click at [751, 261] on span "Appointment Set" at bounding box center [738, 259] width 94 height 15
click at [776, 663] on span "Close" at bounding box center [781, 667] width 29 height 29
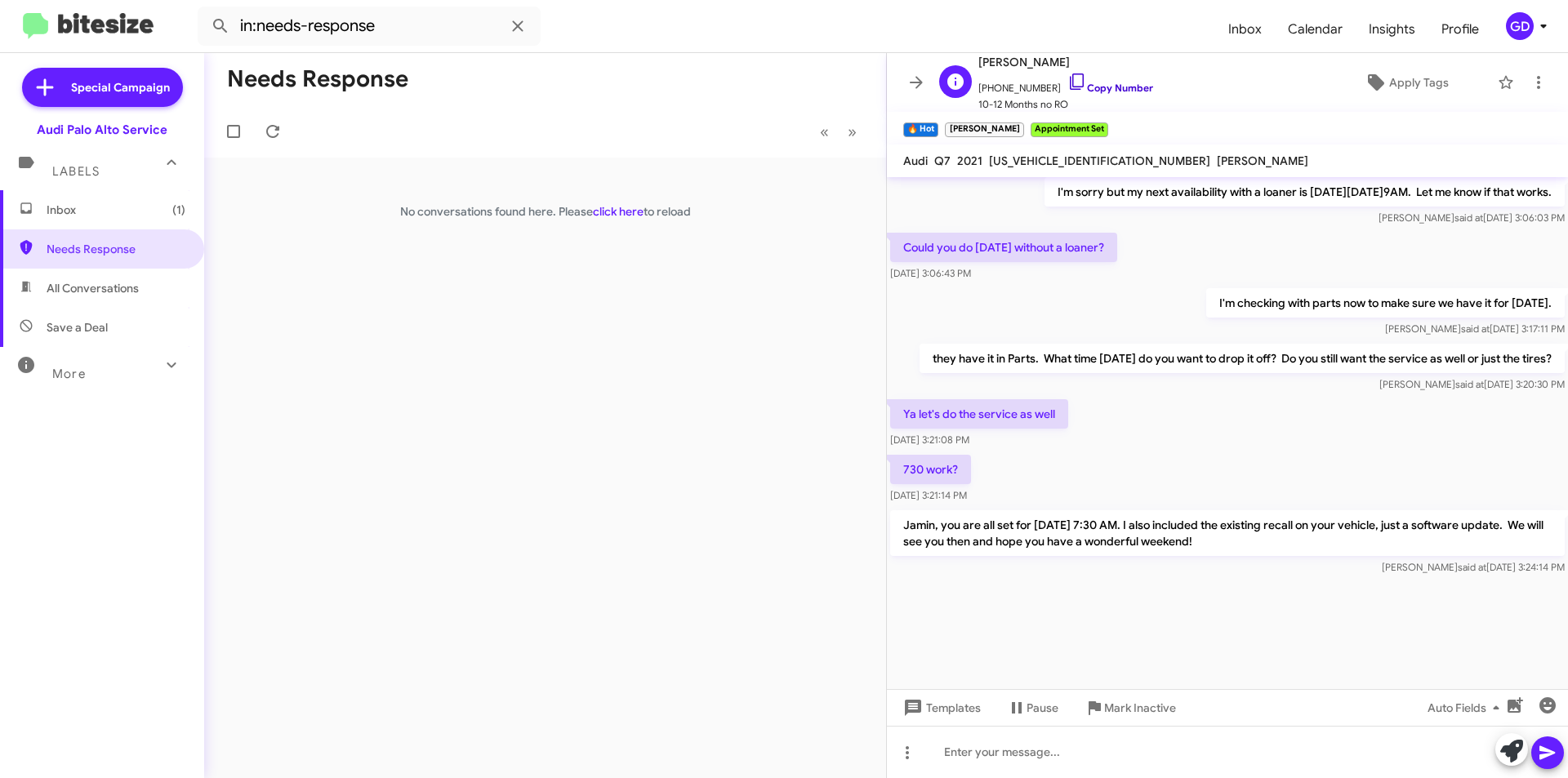
click at [1112, 87] on link "Copy Number" at bounding box center [1110, 88] width 86 height 12
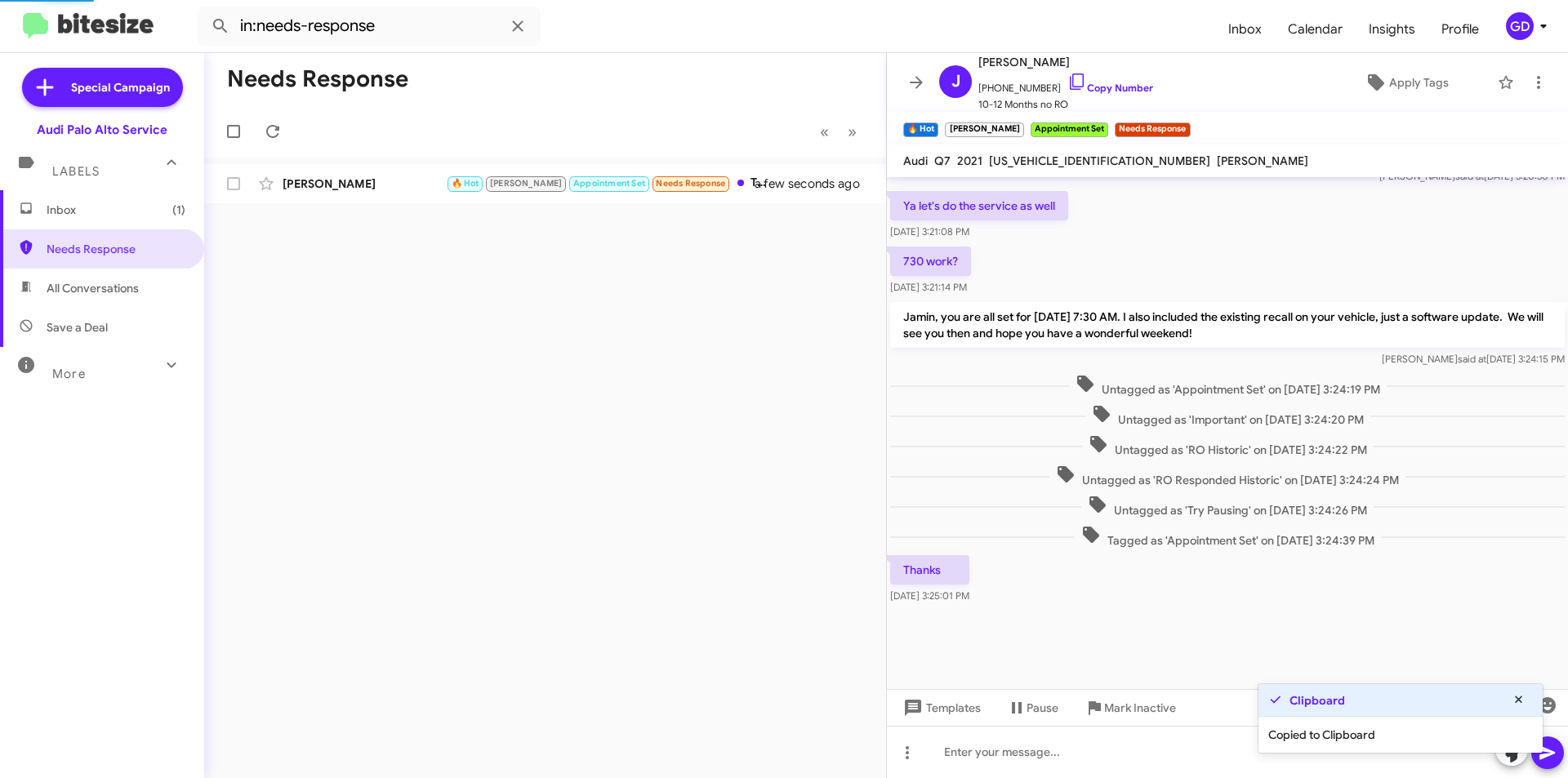
scroll to position [593, 0]
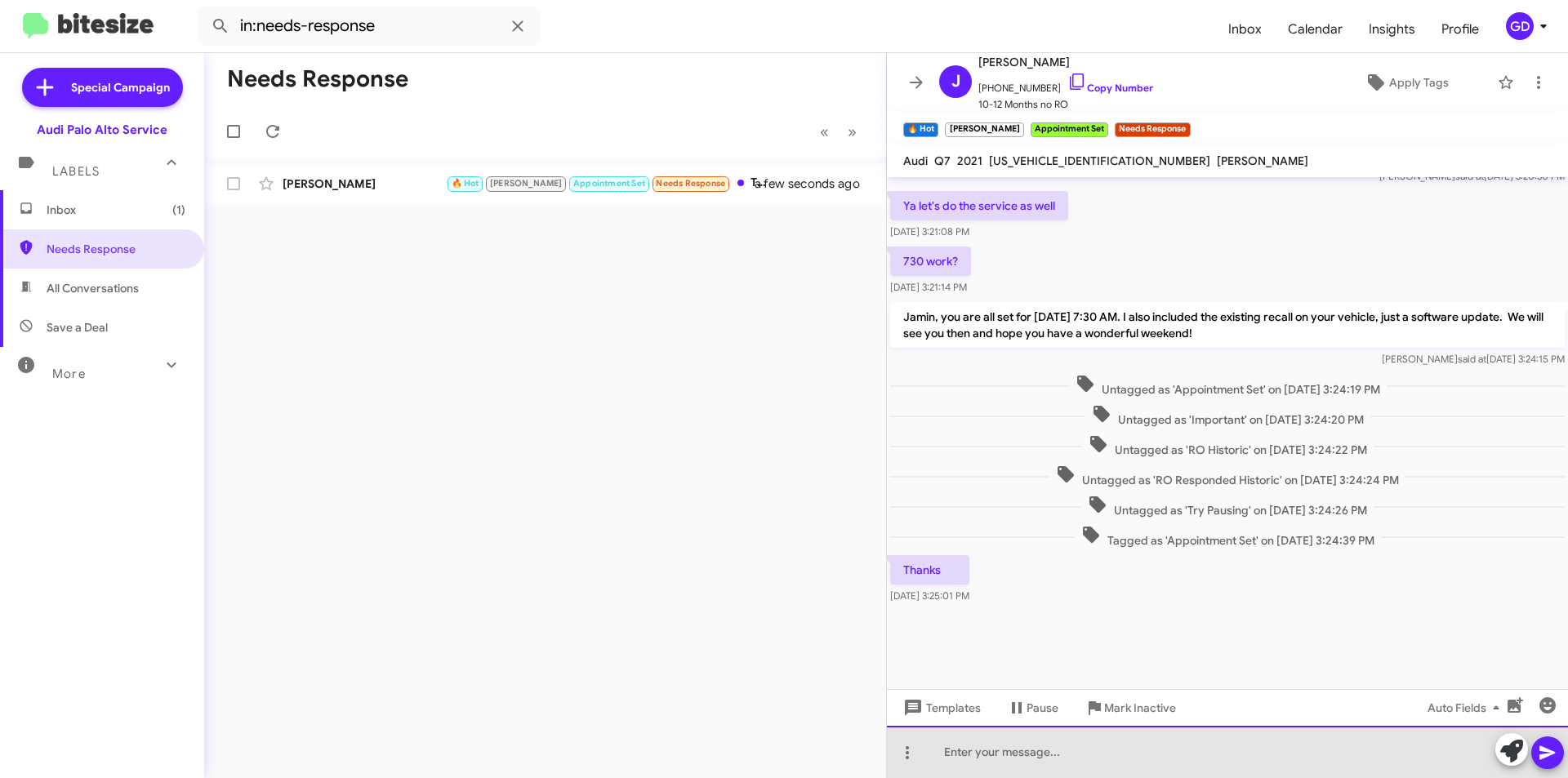
drag, startPoint x: 966, startPoint y: 758, endPoint x: 1058, endPoint y: 718, distance: 100.3
click at [968, 758] on div at bounding box center [1228, 752] width 682 height 53
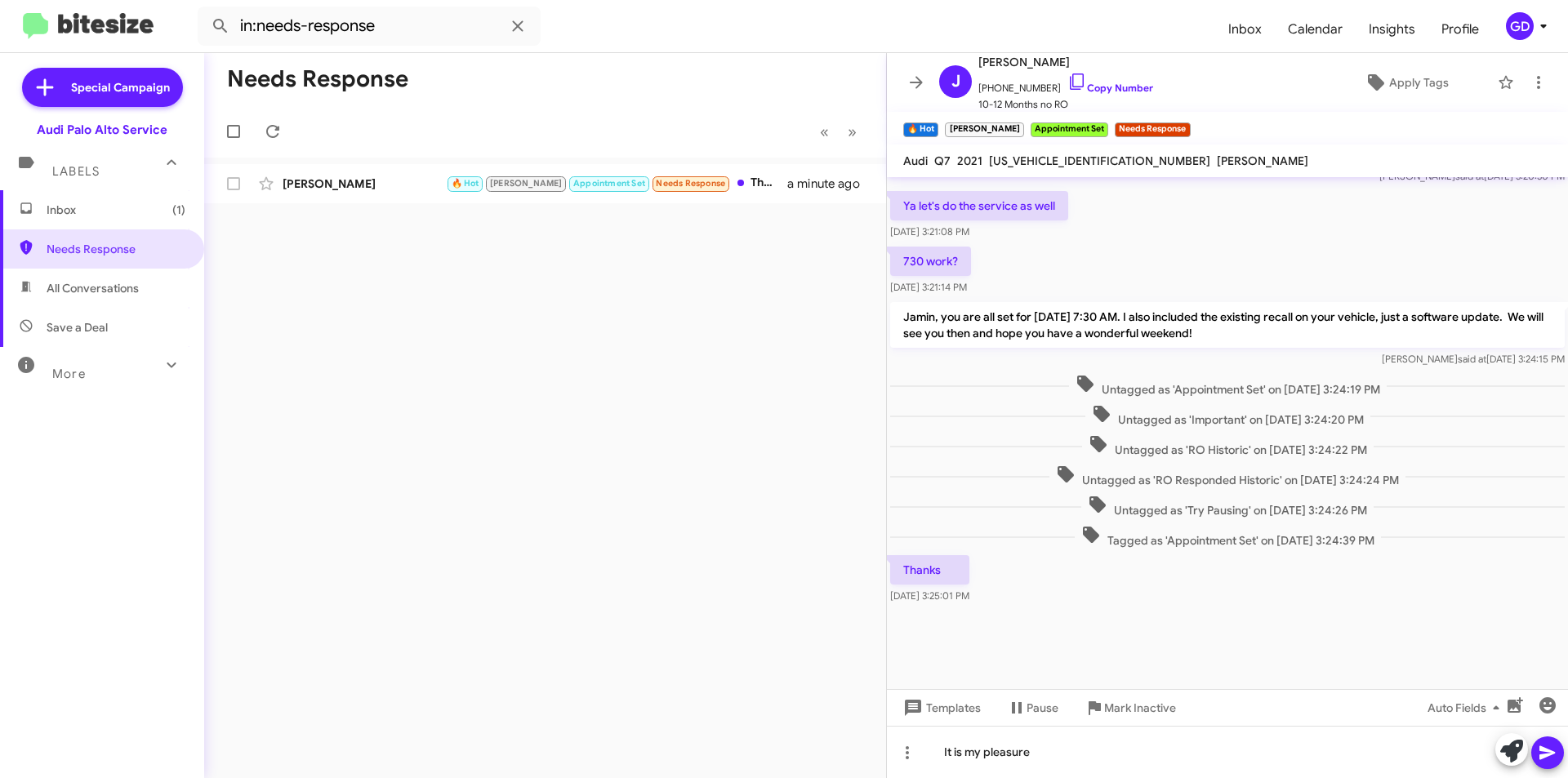
click at [1547, 750] on icon at bounding box center [1547, 753] width 16 height 14
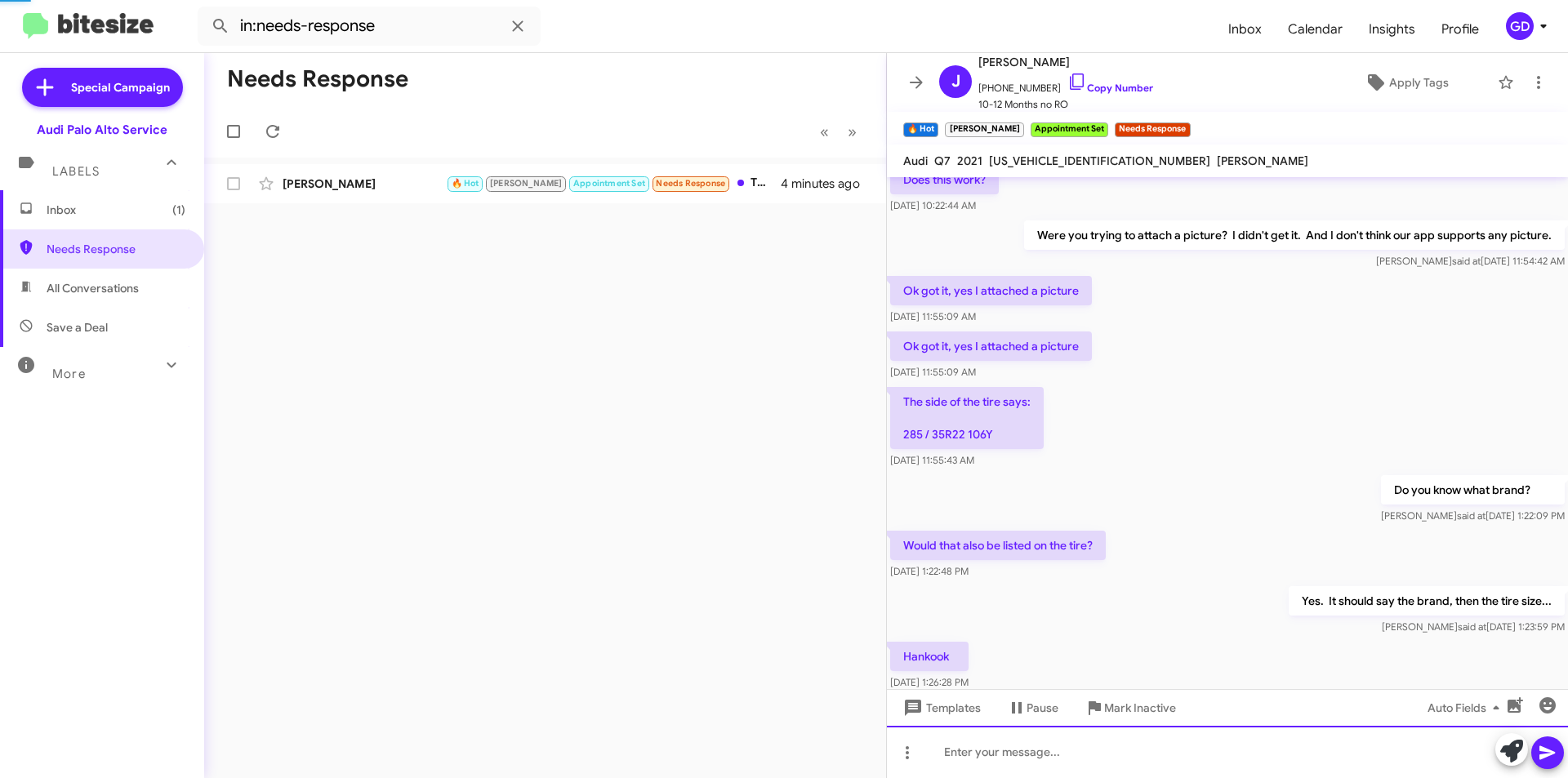
scroll to position [1715, 0]
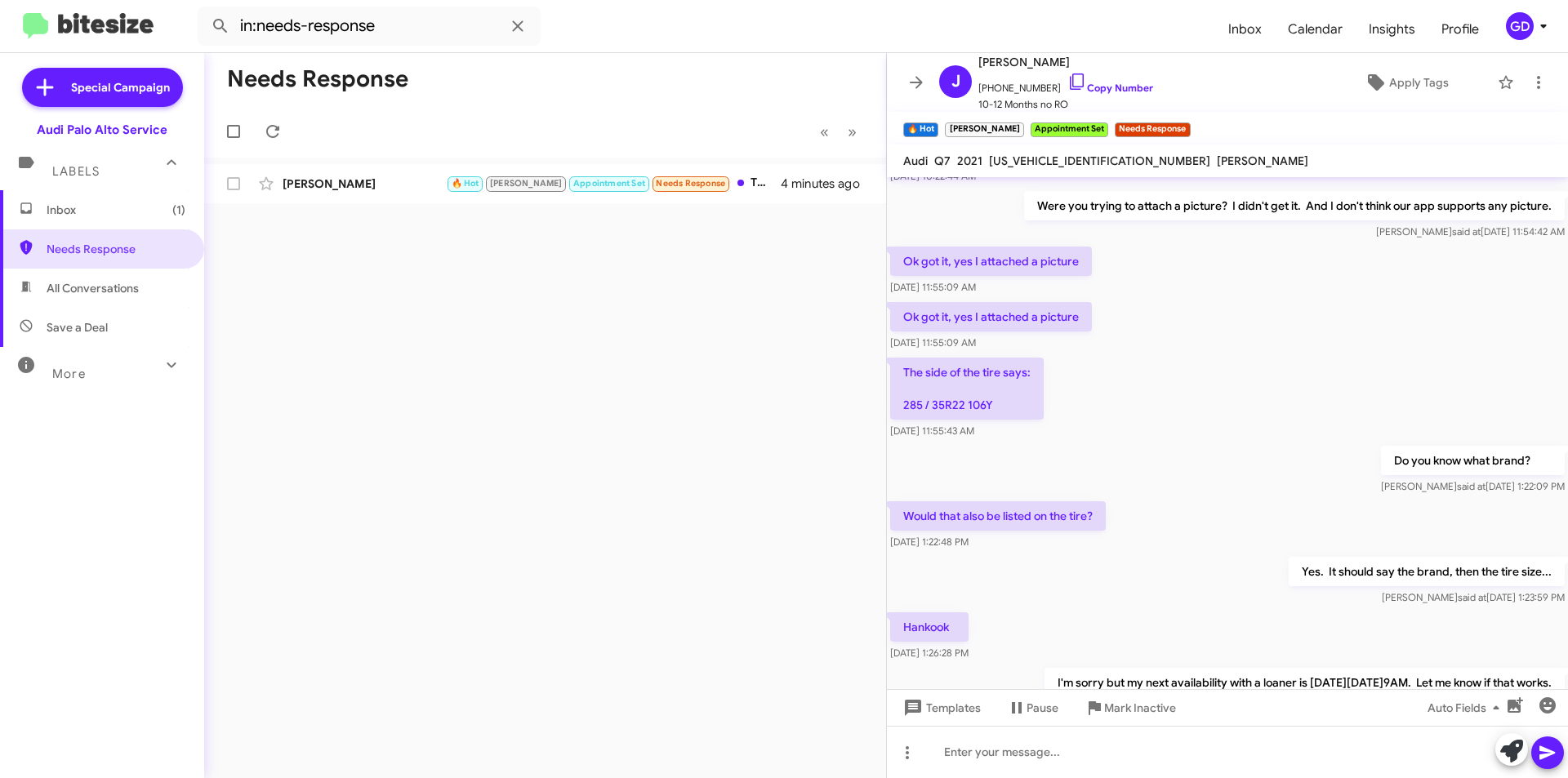
drag, startPoint x: 994, startPoint y: 402, endPoint x: 897, endPoint y: 404, distance: 97.0
click at [897, 404] on p "The side of the tire says: 285 / 35R22 106Y" at bounding box center [968, 389] width 154 height 62
copy p "285 / 35R22 106Y"
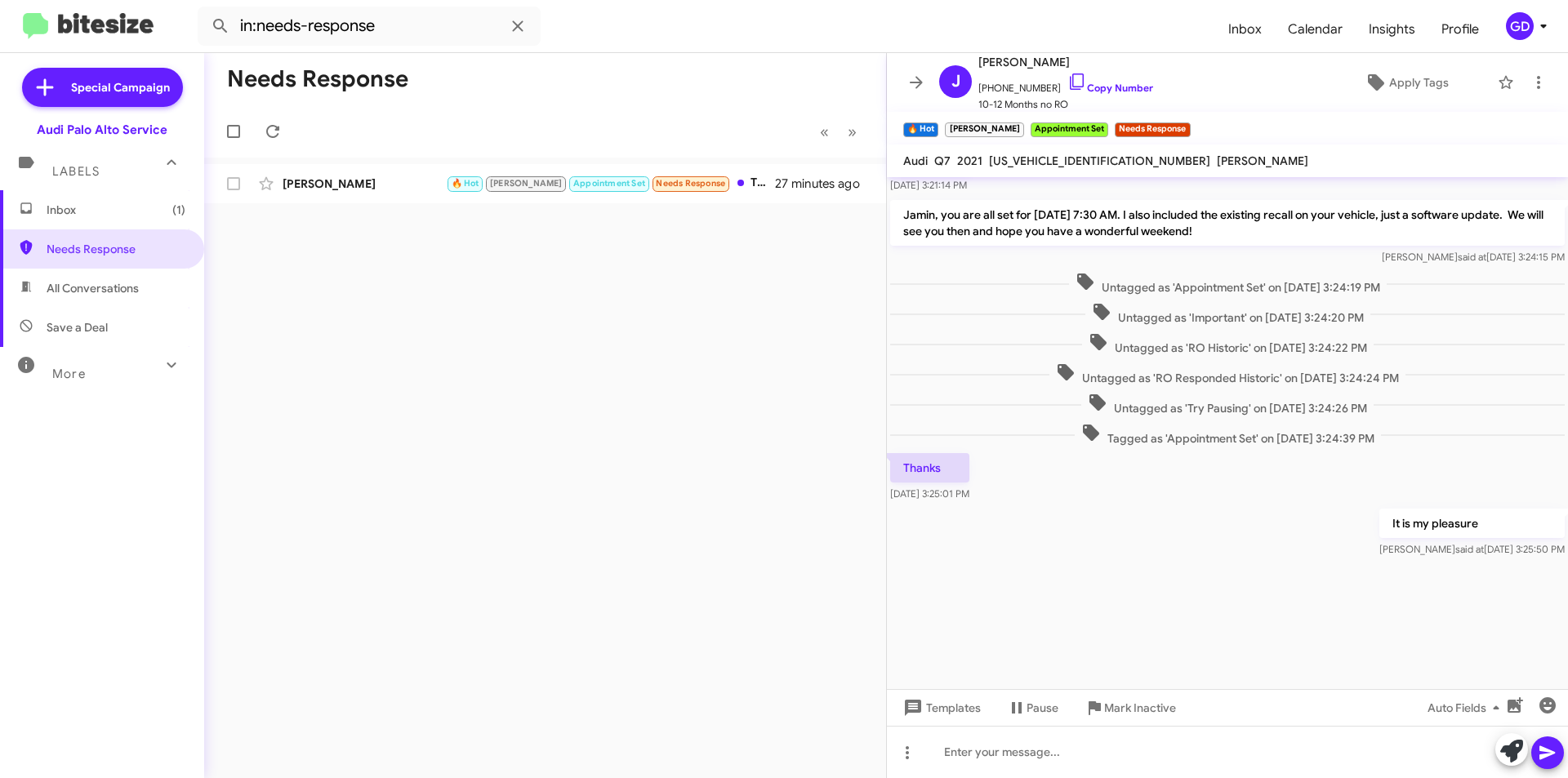
scroll to position [2624, 0]
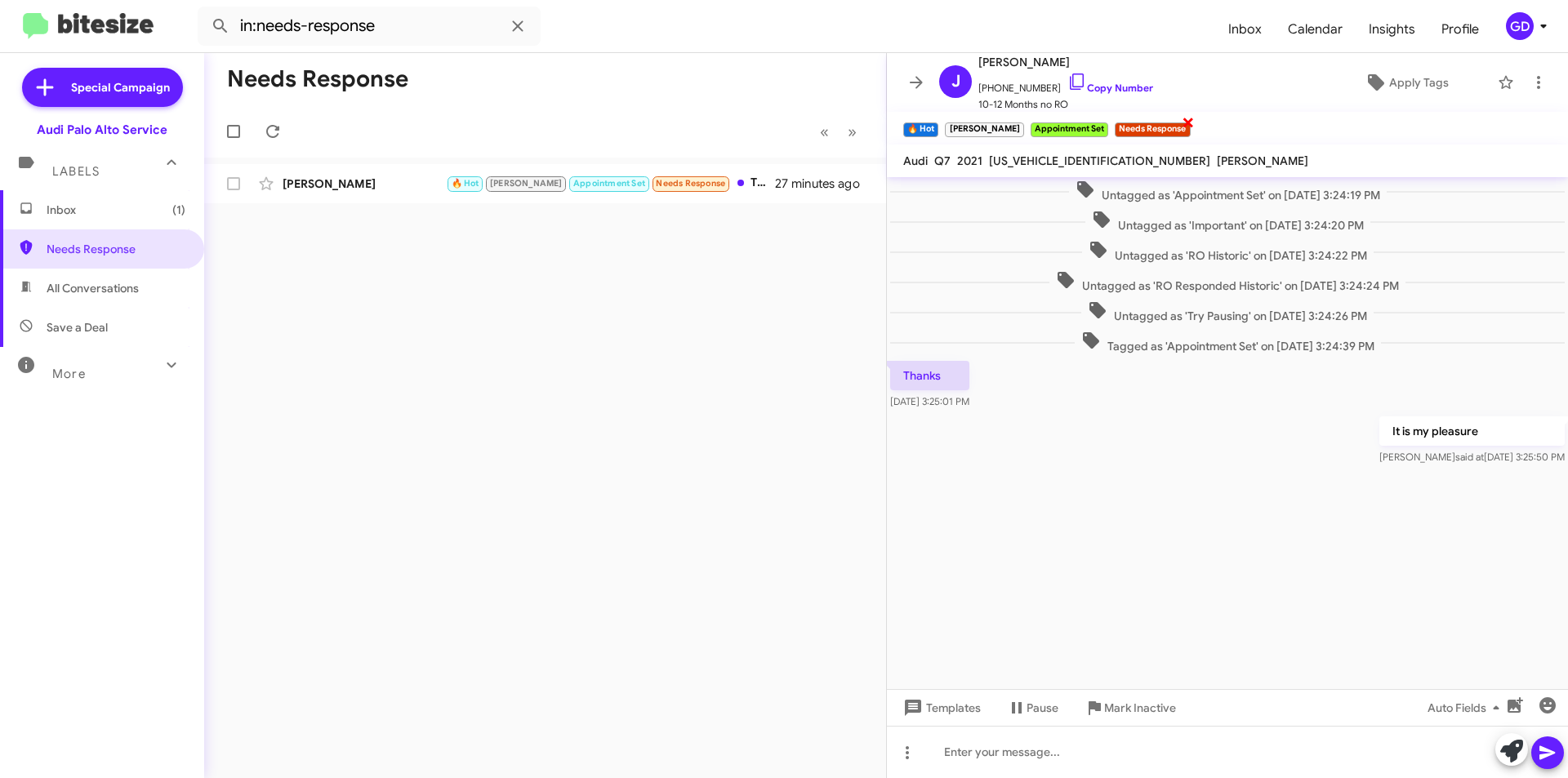
click at [1182, 123] on span "×" at bounding box center [1188, 122] width 13 height 20
click at [1308, 634] on div at bounding box center [1228, 579] width 682 height 220
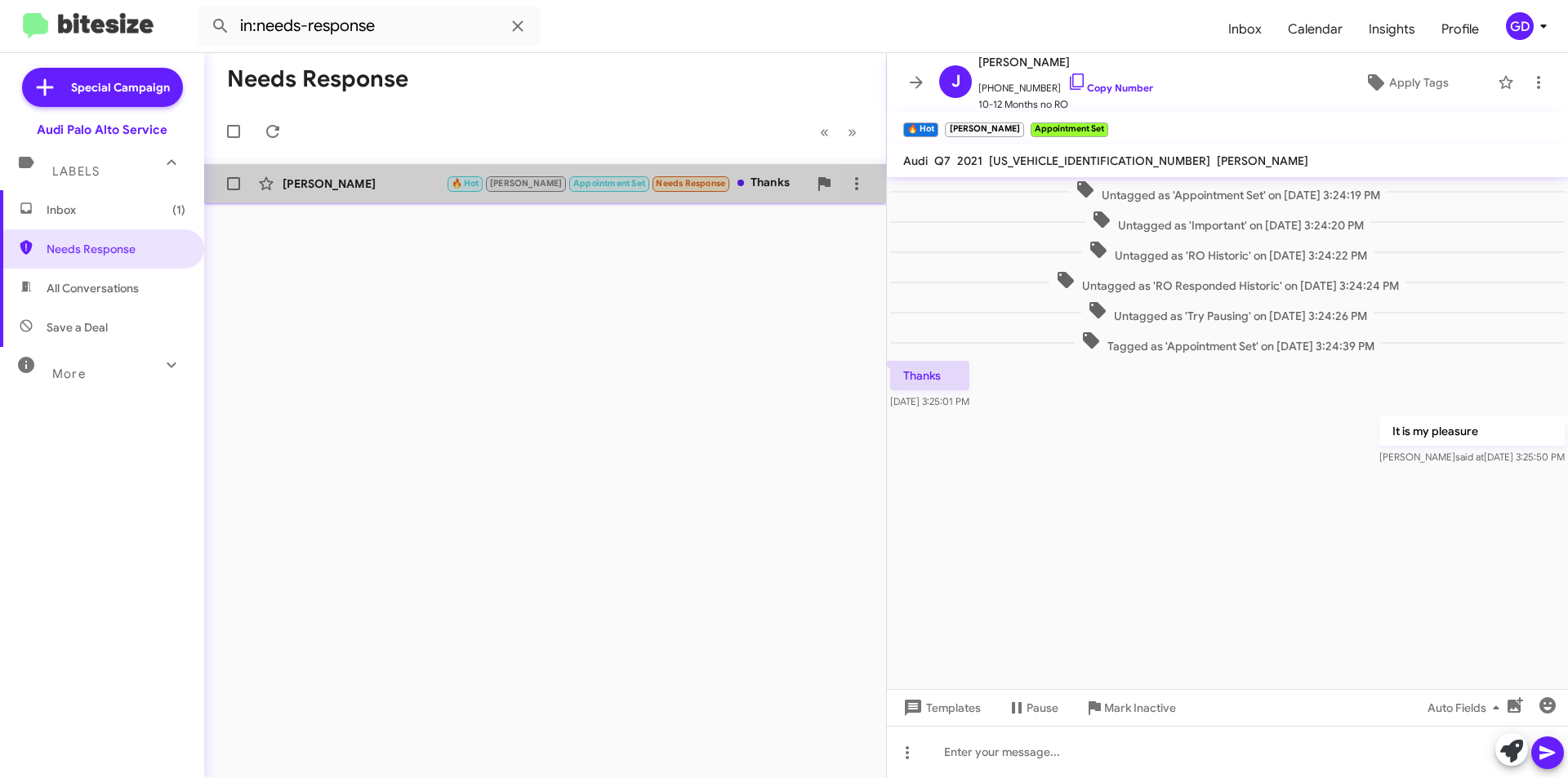
click at [345, 192] on div "[PERSON_NAME] 🔥 Hot [PERSON_NAME] Appointment Set Needs Response Thanks 27 minu…" at bounding box center [545, 184] width 656 height 33
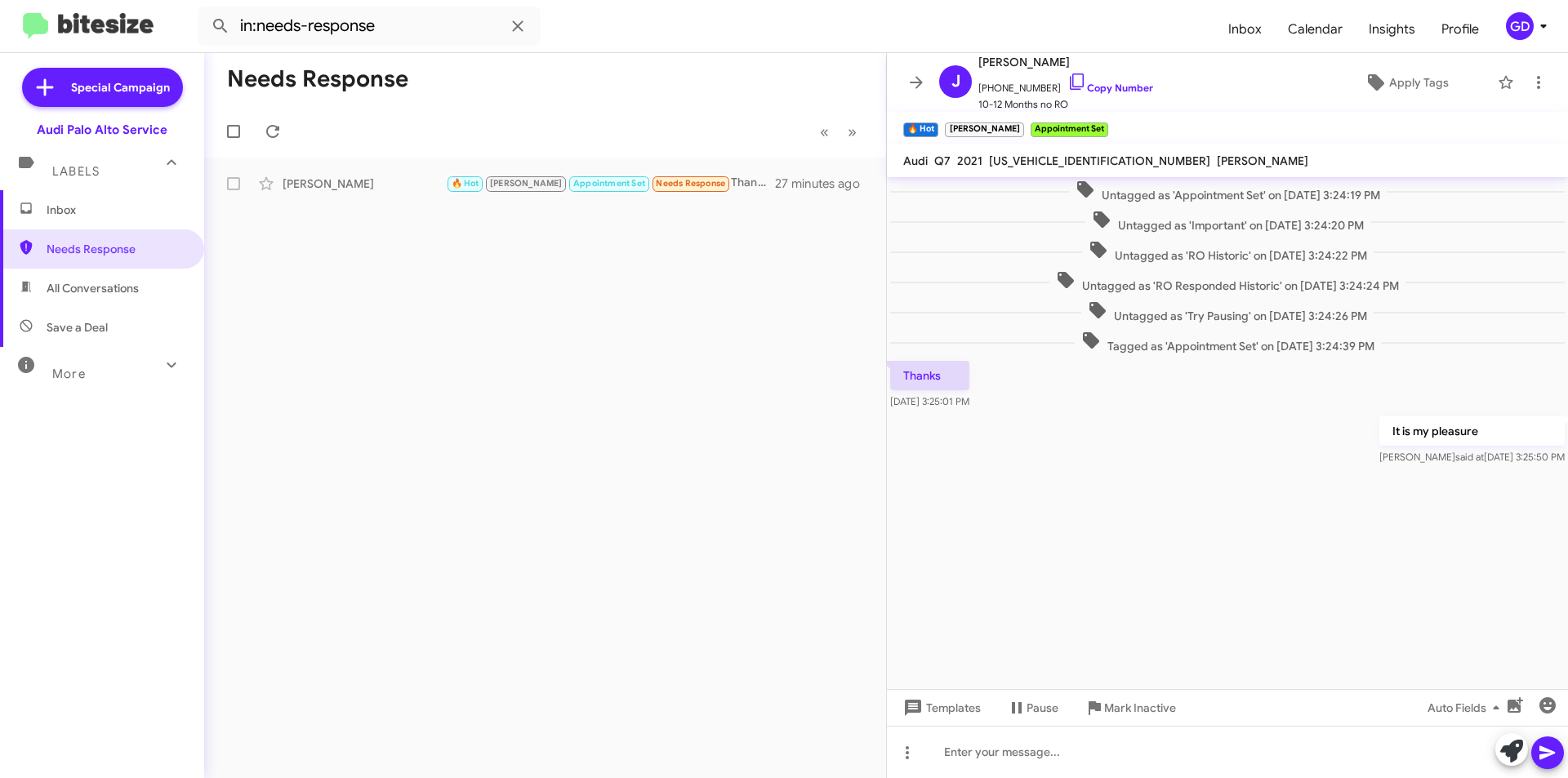
click at [644, 288] on div "Needs Response « Previous » Next [PERSON_NAME] 🔥 Hot [PERSON_NAME] Appointment …" at bounding box center [545, 415] width 682 height 725
click at [63, 218] on span "Inbox" at bounding box center [116, 210] width 139 height 16
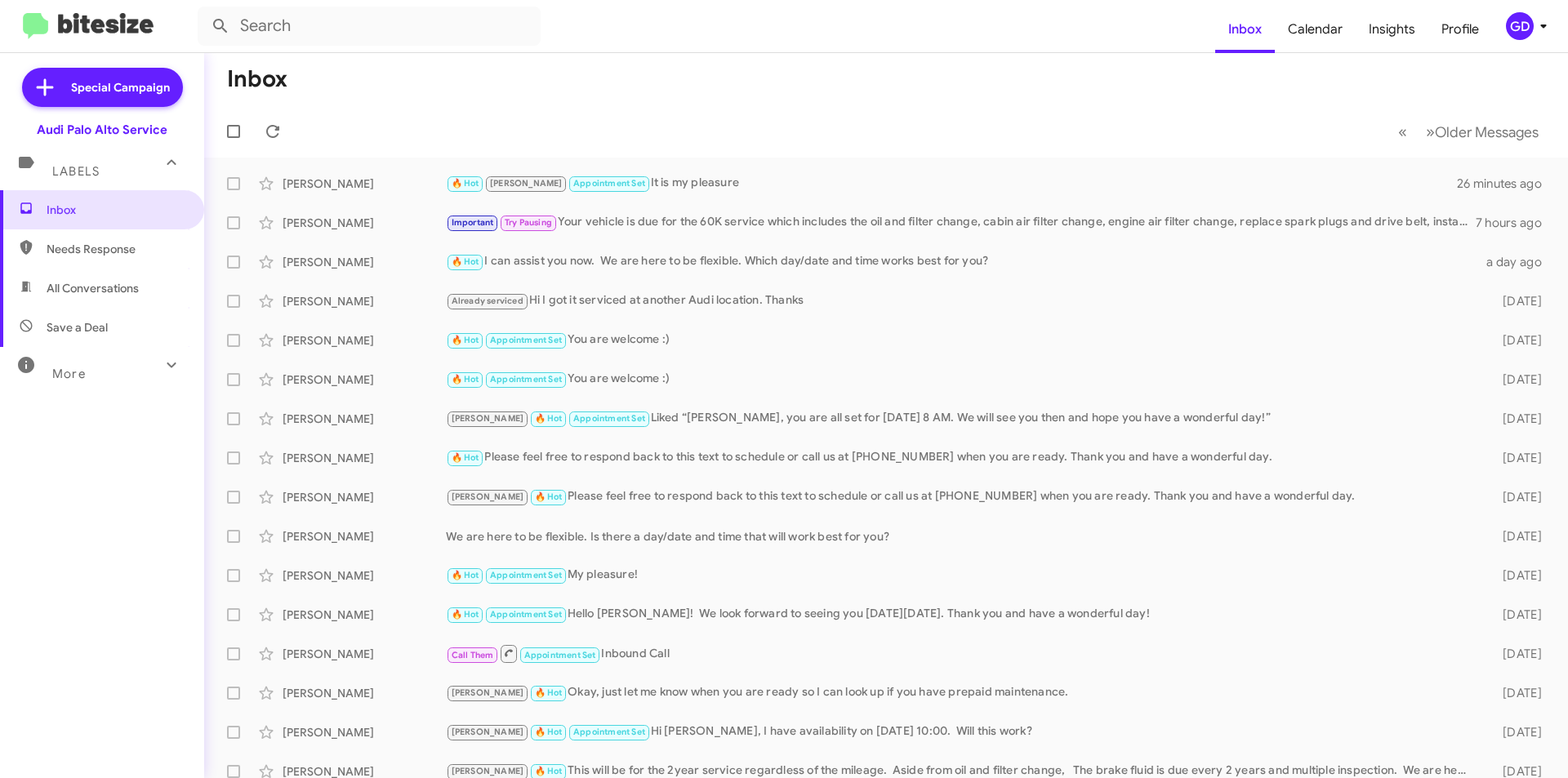
click at [71, 244] on span "Needs Response" at bounding box center [116, 249] width 139 height 16
type input "in:needs-response"
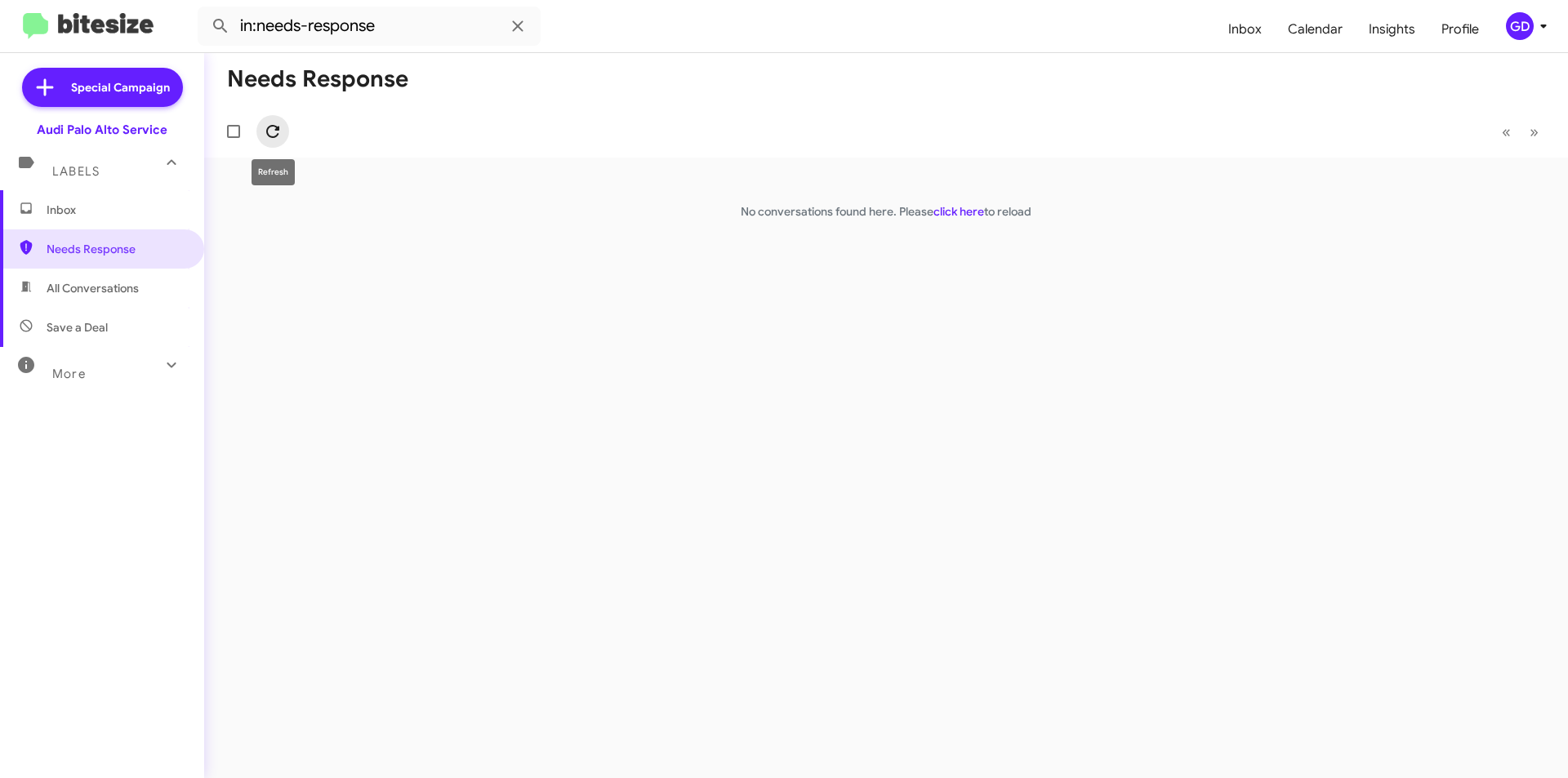
click at [277, 134] on icon at bounding box center [272, 131] width 20 height 20
click at [272, 130] on icon at bounding box center [272, 131] width 20 height 20
